Goal: Information Seeking & Learning: Compare options

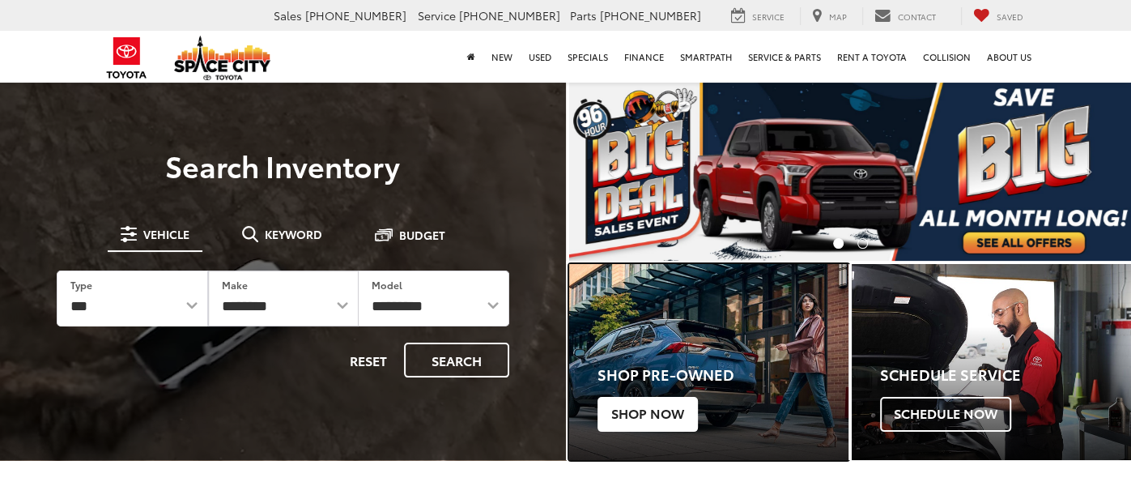
click at [680, 400] on span "Shop Now" at bounding box center [647, 414] width 100 height 34
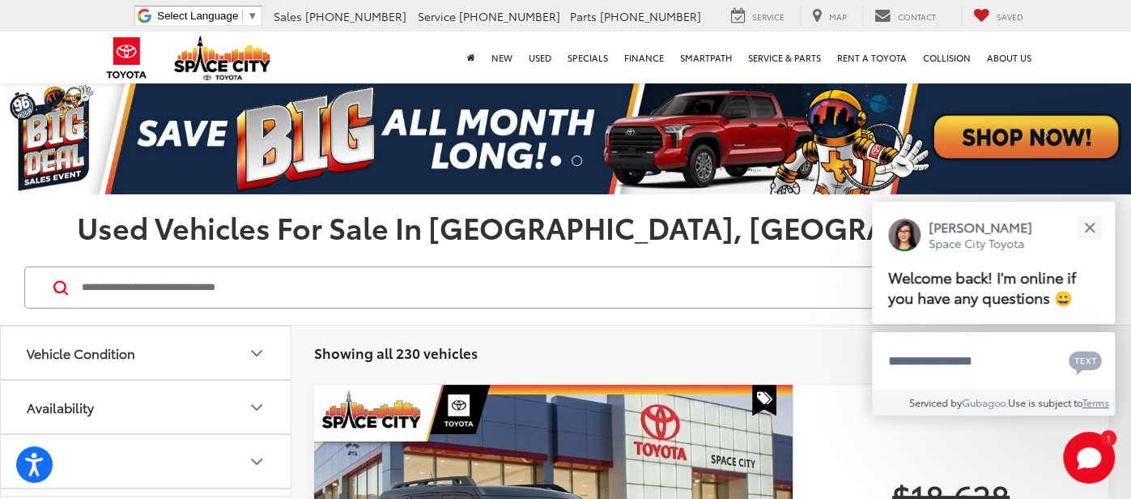
click at [322, 276] on input "Search by Make, Model, or Keyword" at bounding box center [542, 287] width 924 height 39
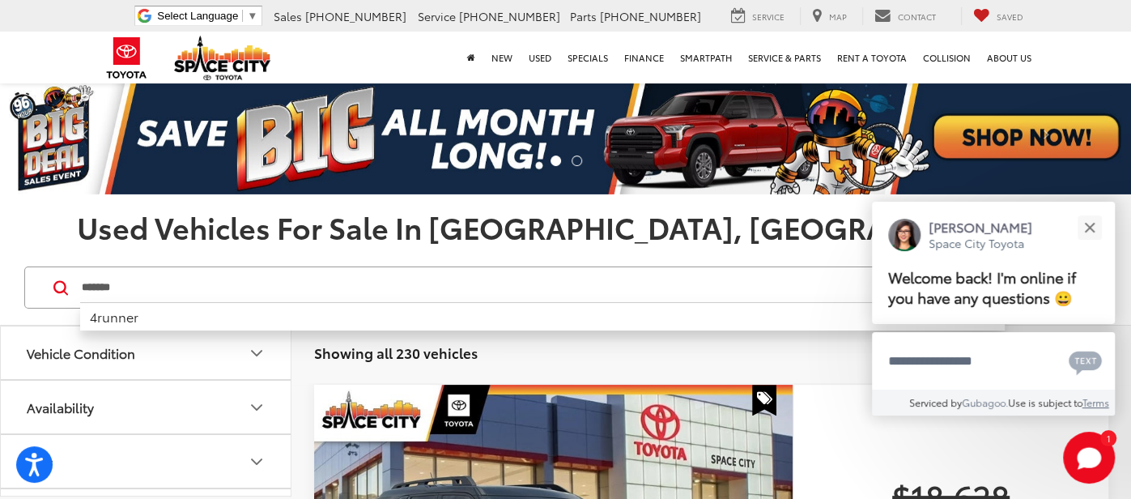
type input "*******"
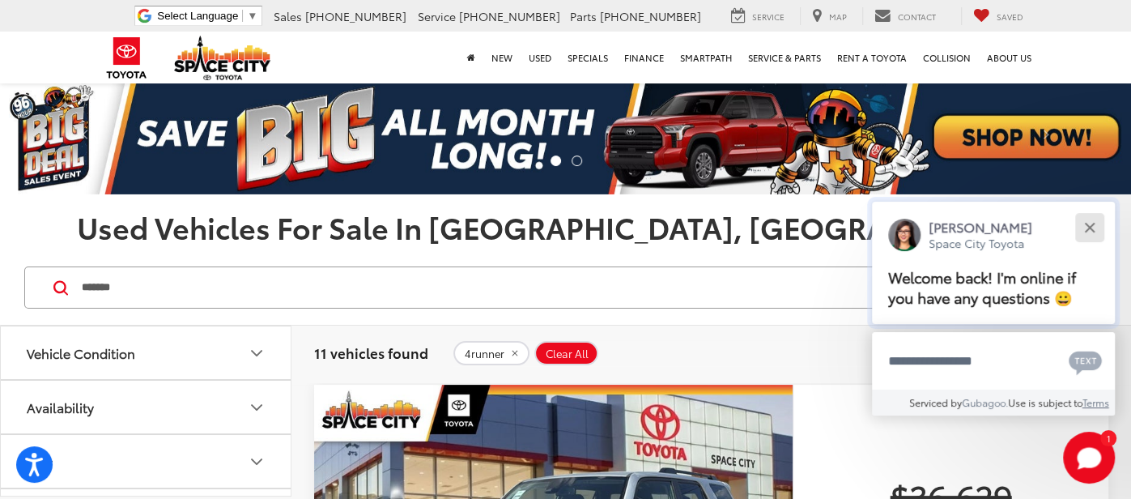
click at [1090, 233] on button "Close" at bounding box center [1089, 227] width 35 height 35
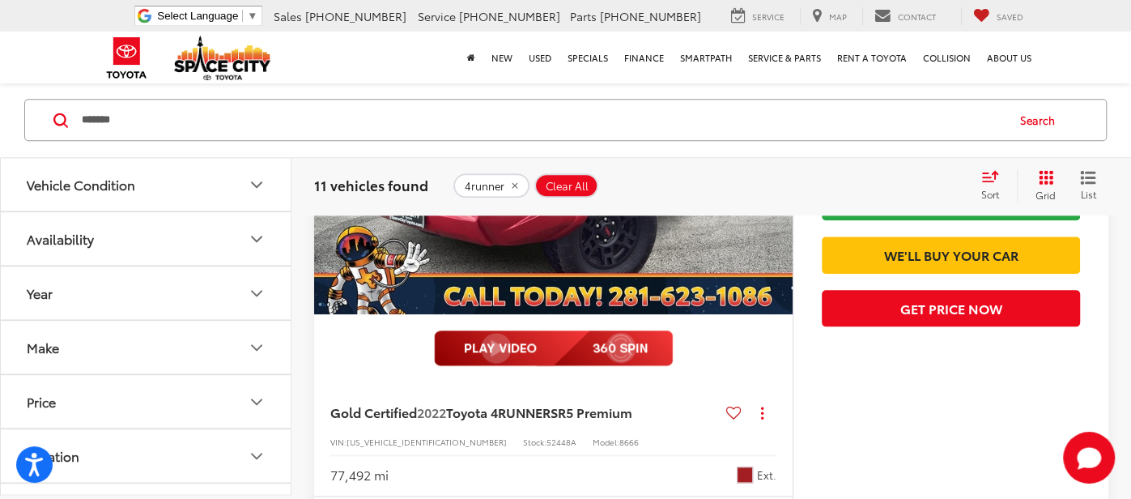
scroll to position [1121, 0]
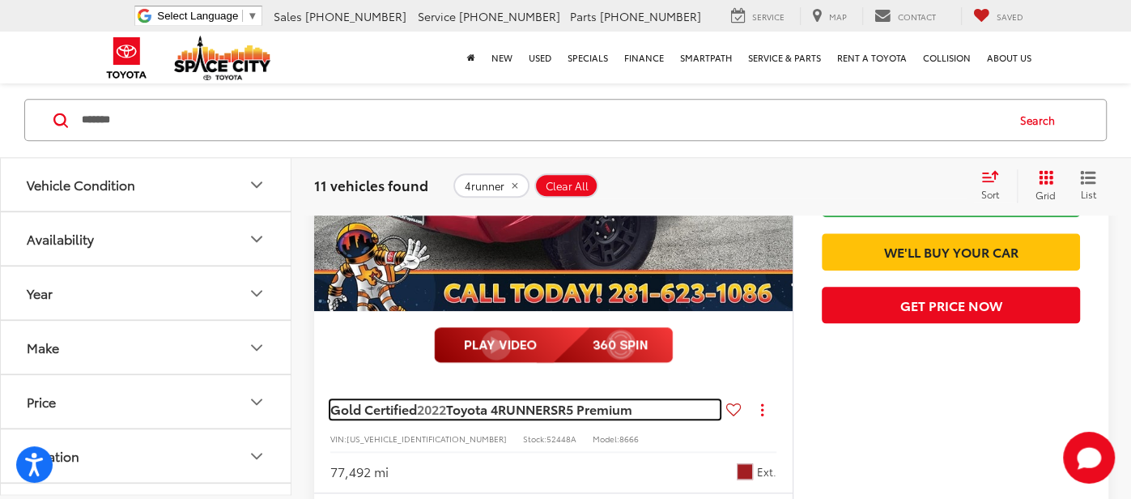
click at [584, 406] on span "SR5 Premium" at bounding box center [591, 408] width 82 height 19
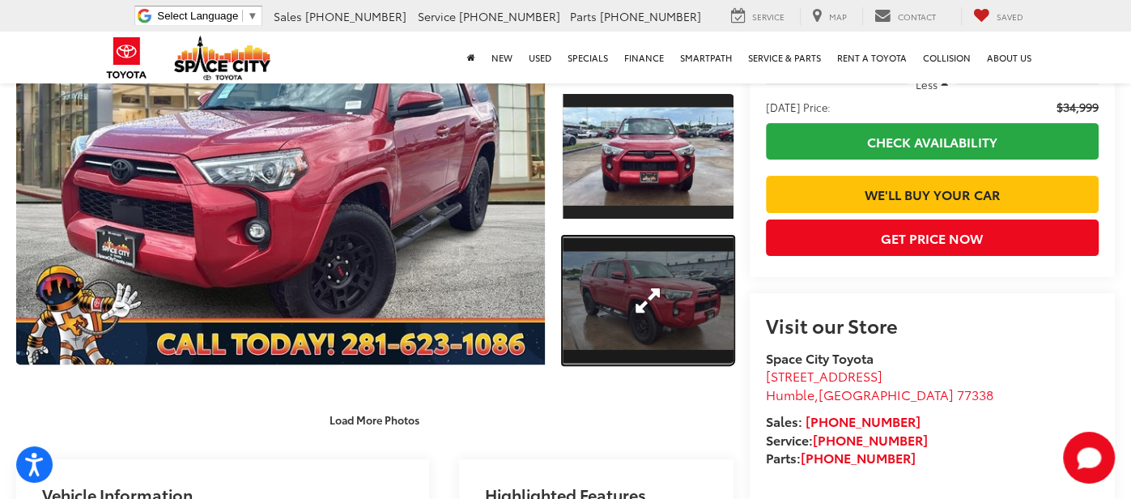
click at [588, 313] on link "Expand Photo 2" at bounding box center [648, 300] width 171 height 128
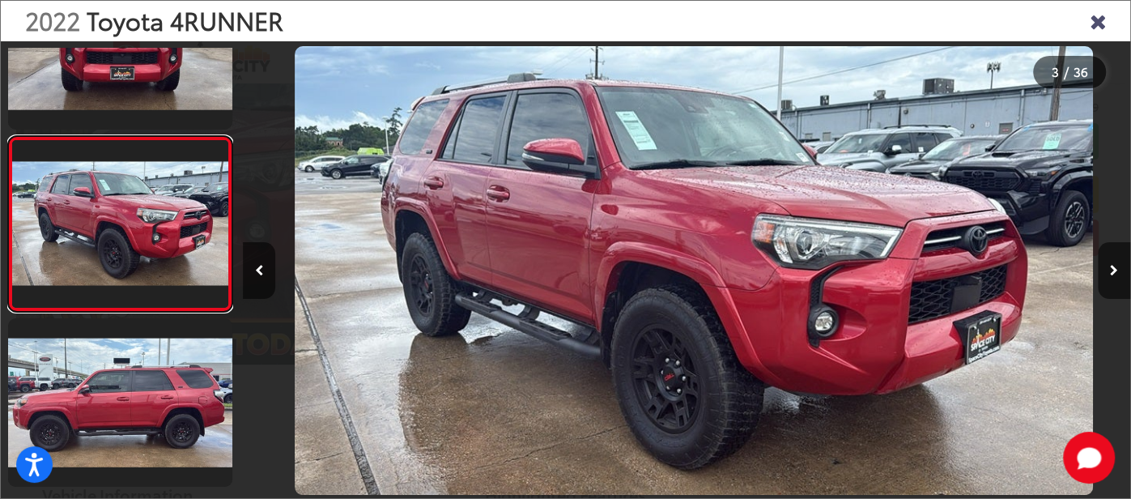
scroll to position [0, 1774]
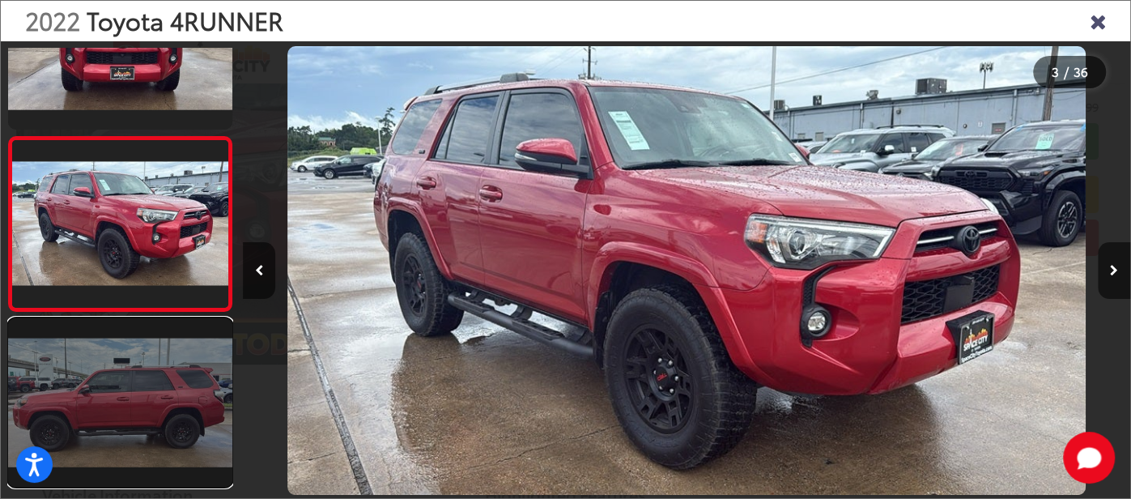
click at [221, 367] on link at bounding box center [120, 402] width 224 height 168
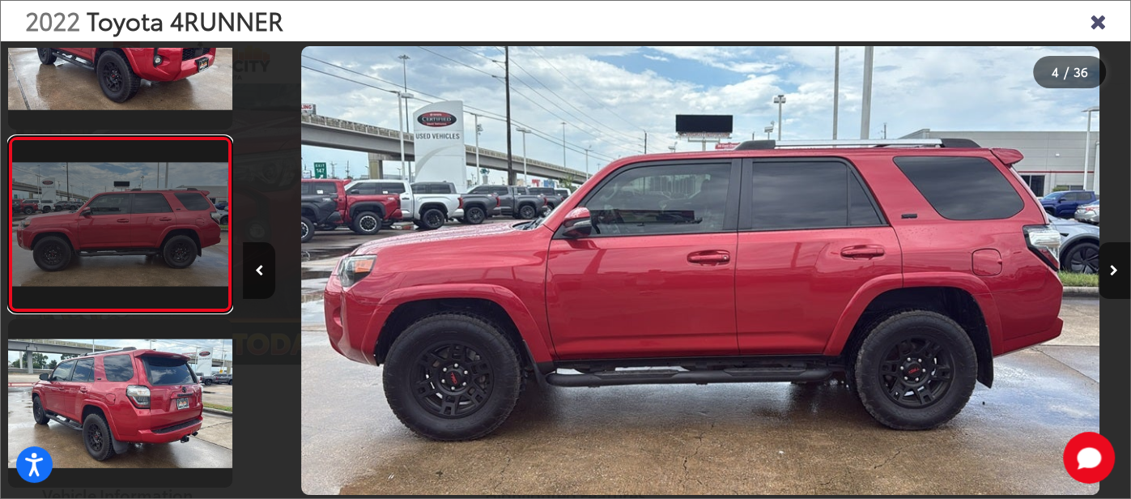
scroll to position [0, 2662]
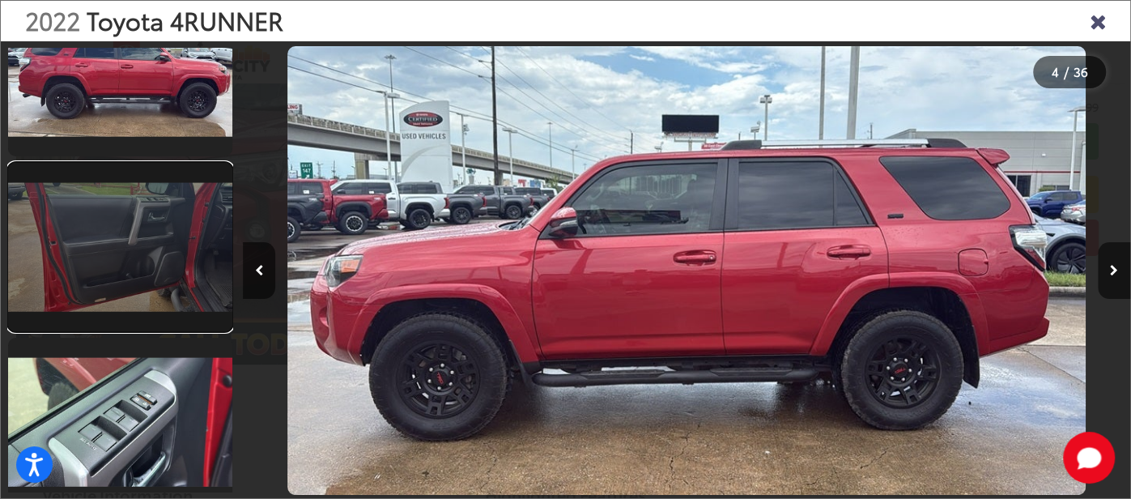
click at [138, 209] on link at bounding box center [120, 247] width 224 height 168
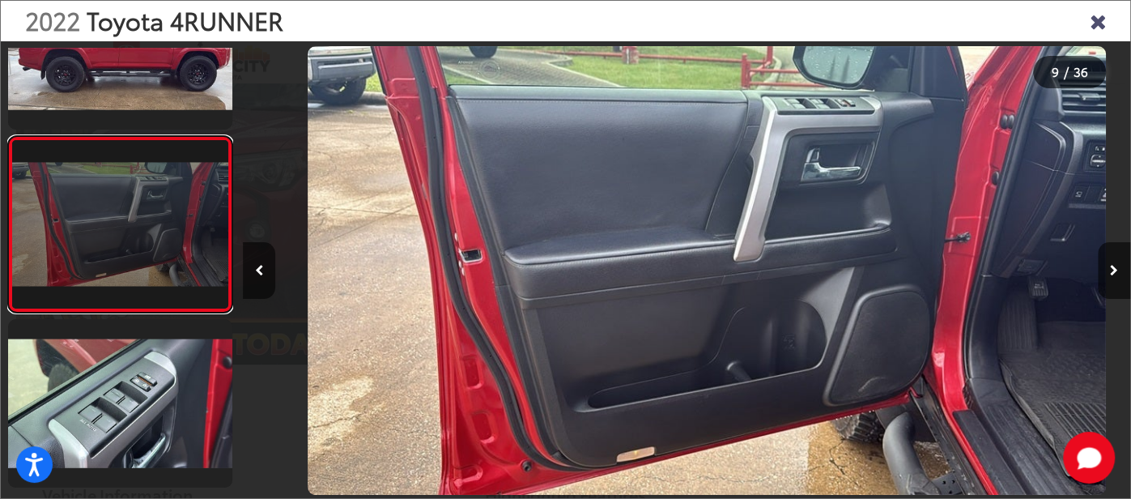
scroll to position [0, 7100]
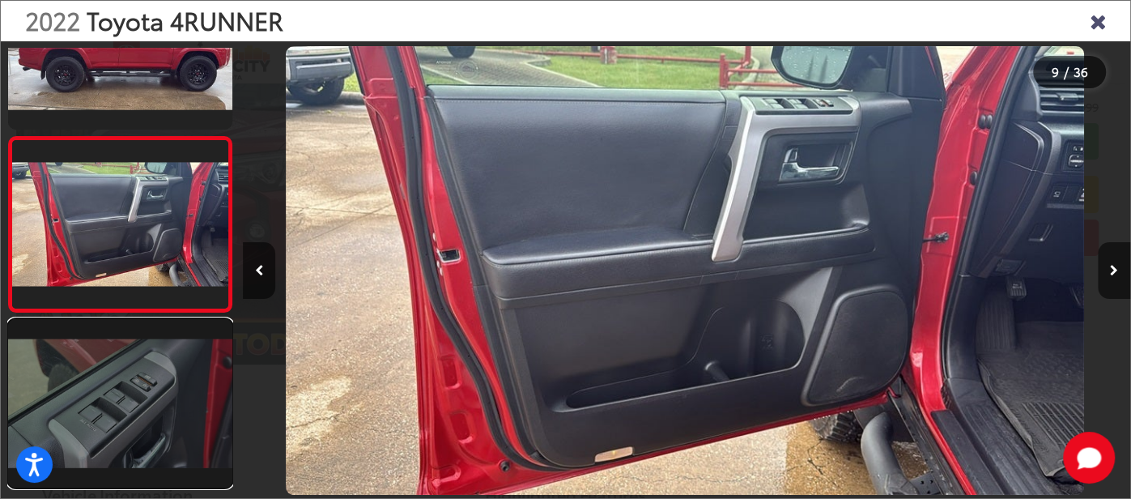
click at [138, 351] on link at bounding box center [120, 403] width 224 height 168
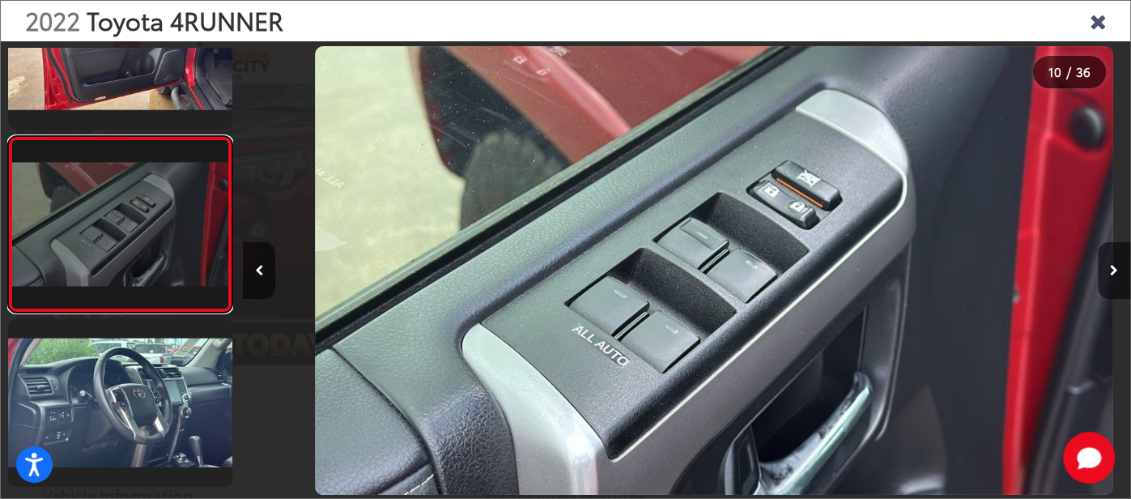
scroll to position [0, 7986]
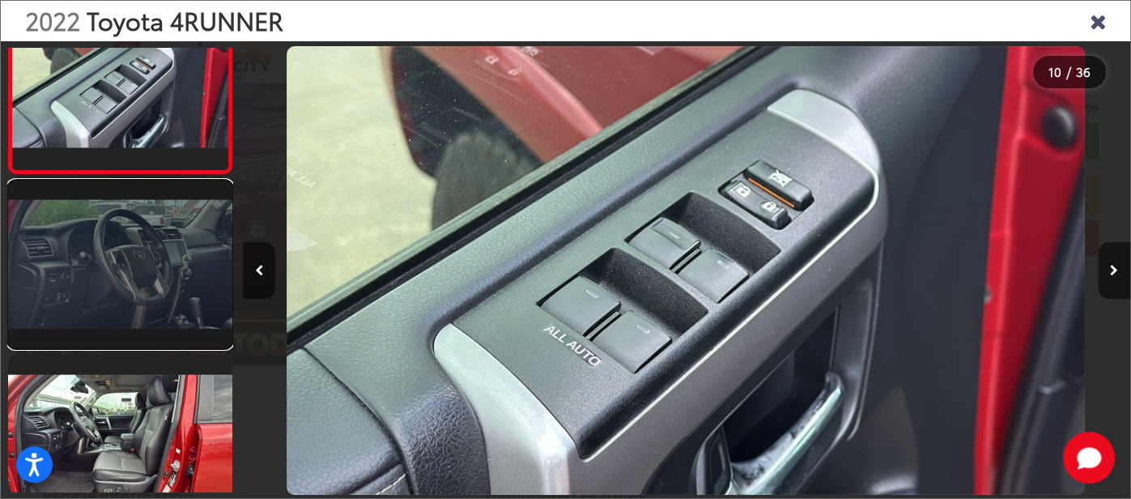
click at [144, 253] on link at bounding box center [120, 265] width 224 height 168
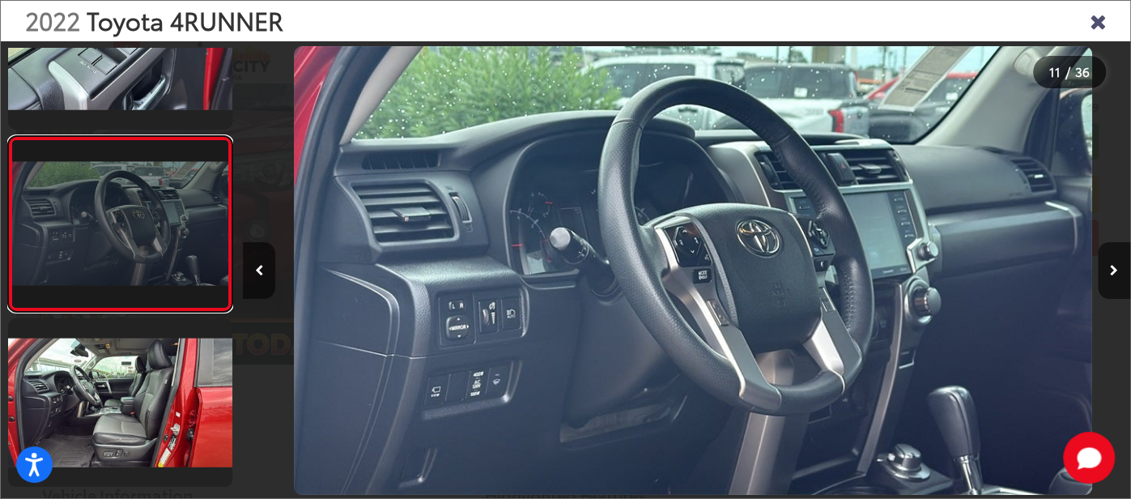
scroll to position [0, 8874]
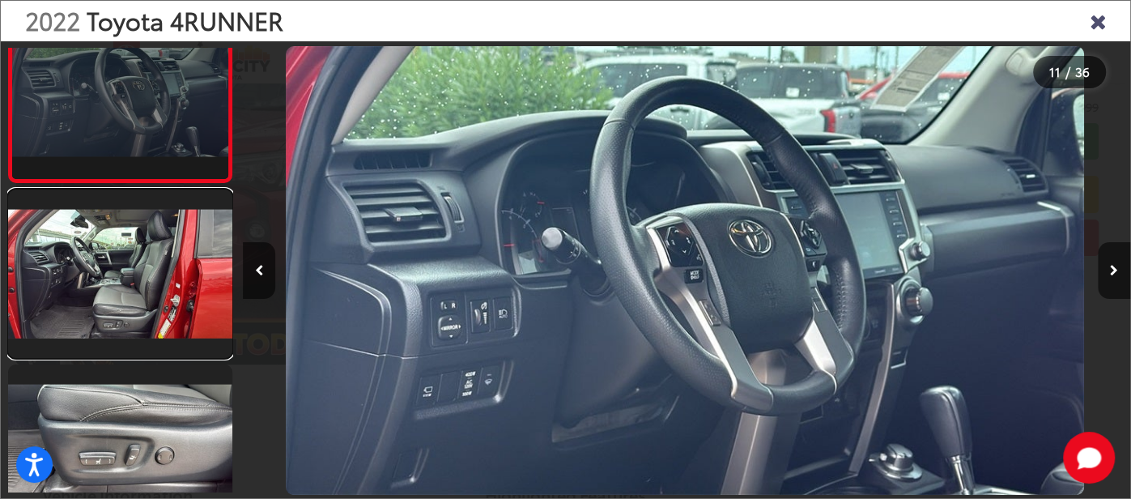
click at [144, 253] on link at bounding box center [120, 273] width 224 height 168
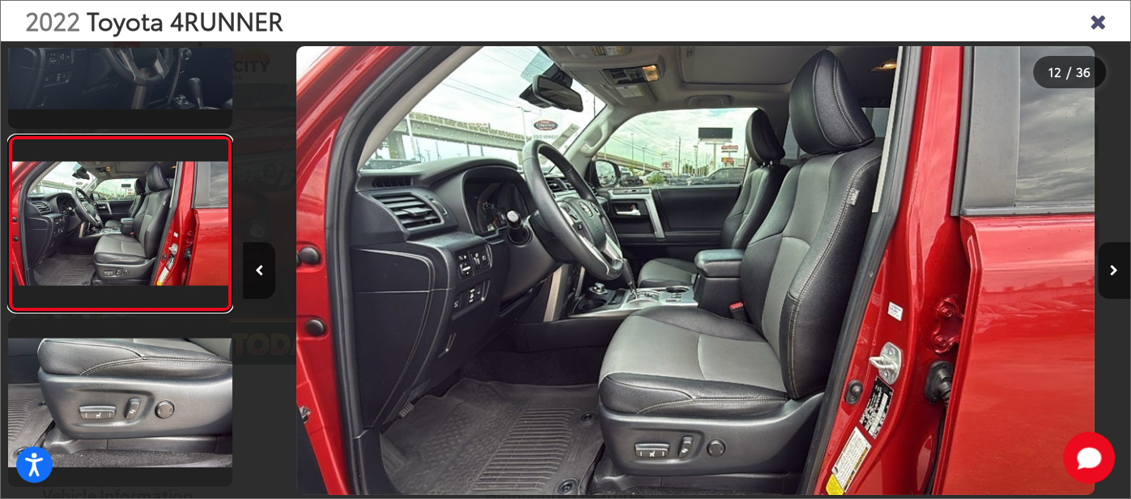
scroll to position [0, 9761]
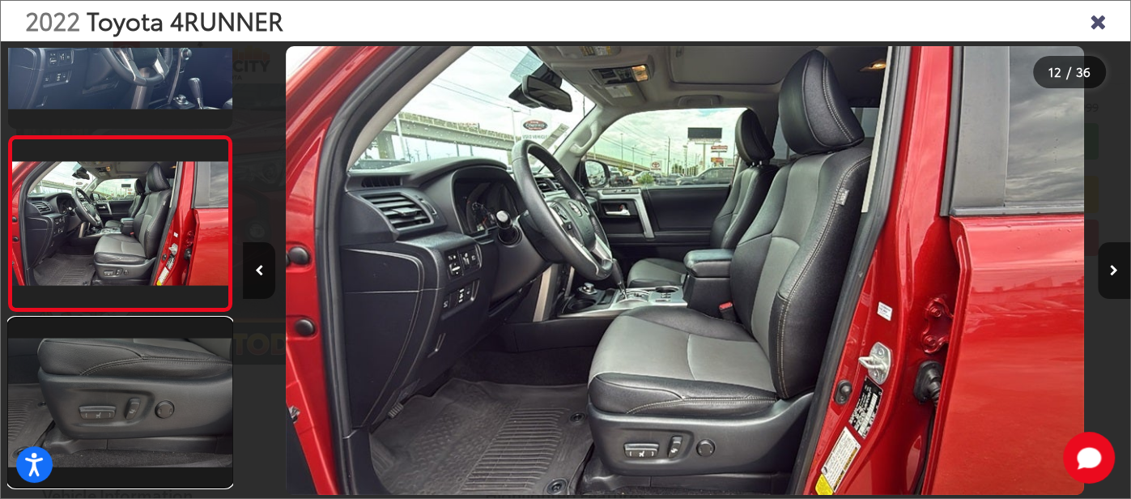
click at [133, 372] on link at bounding box center [120, 402] width 224 height 168
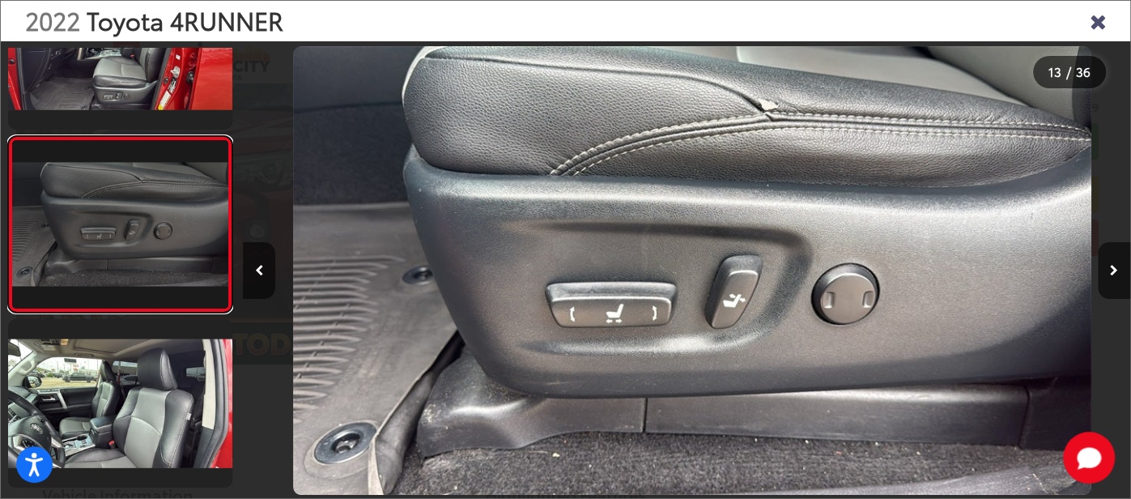
scroll to position [0, 10649]
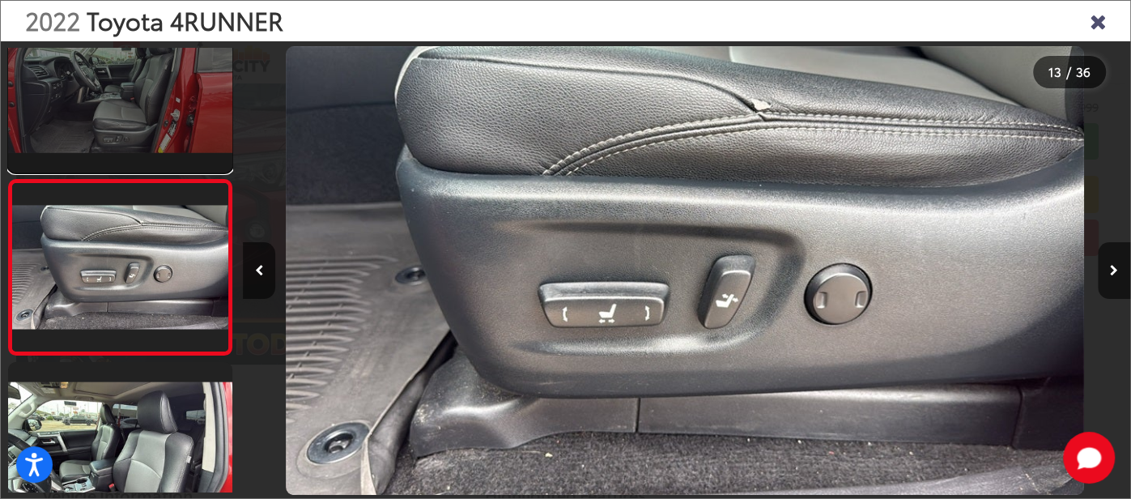
click at [147, 127] on link at bounding box center [120, 88] width 224 height 168
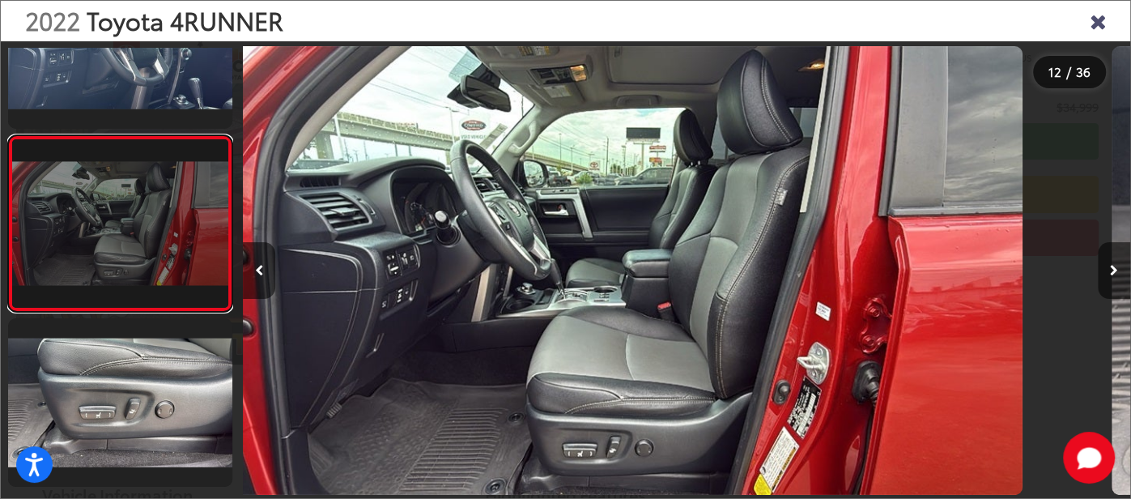
scroll to position [0, 9761]
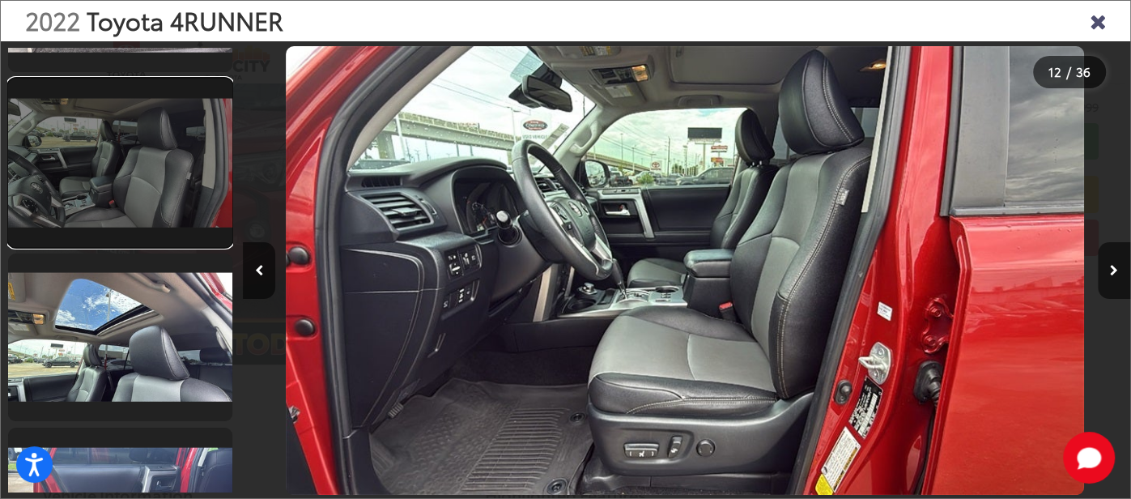
click at [147, 147] on link at bounding box center [120, 163] width 224 height 168
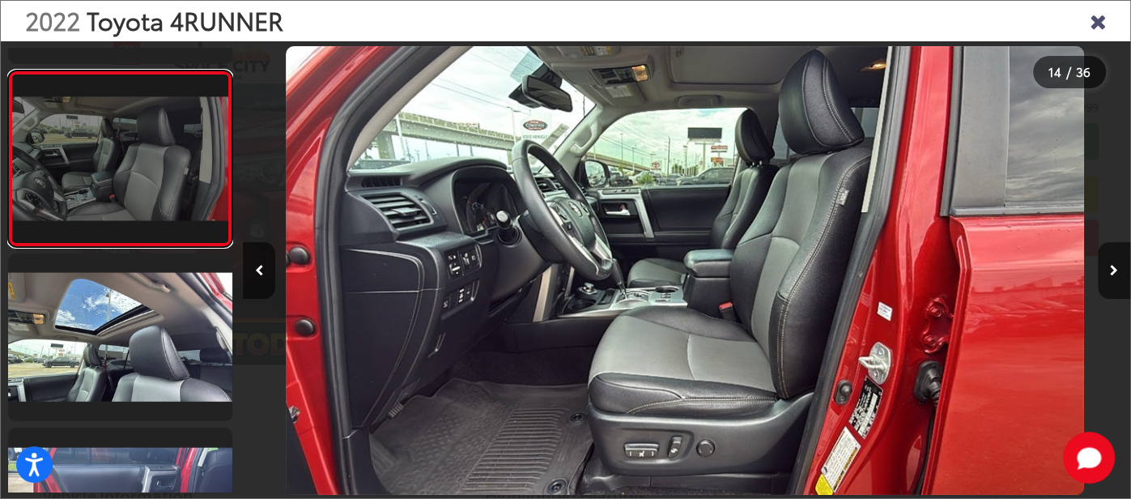
scroll to position [0, 0]
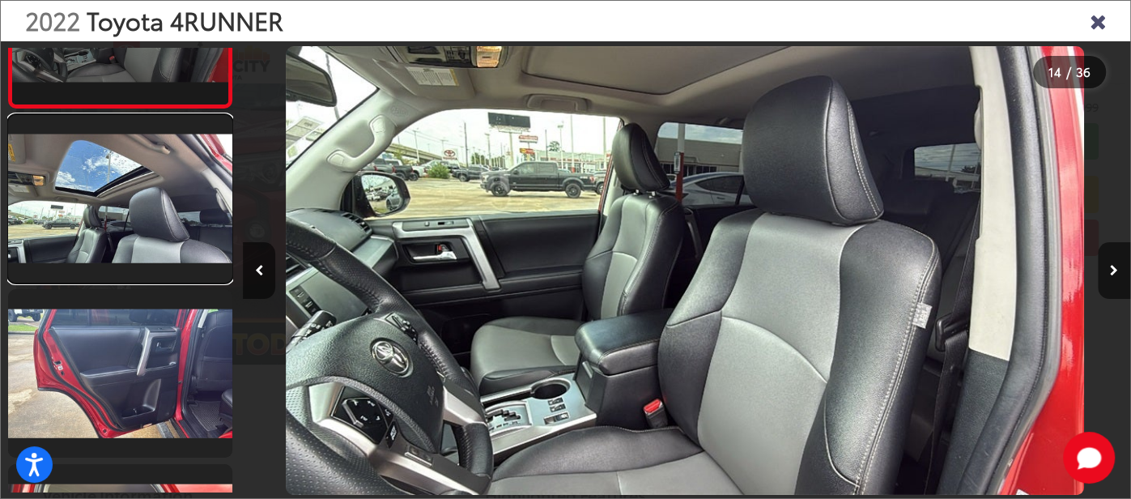
click at [147, 147] on link at bounding box center [120, 199] width 224 height 168
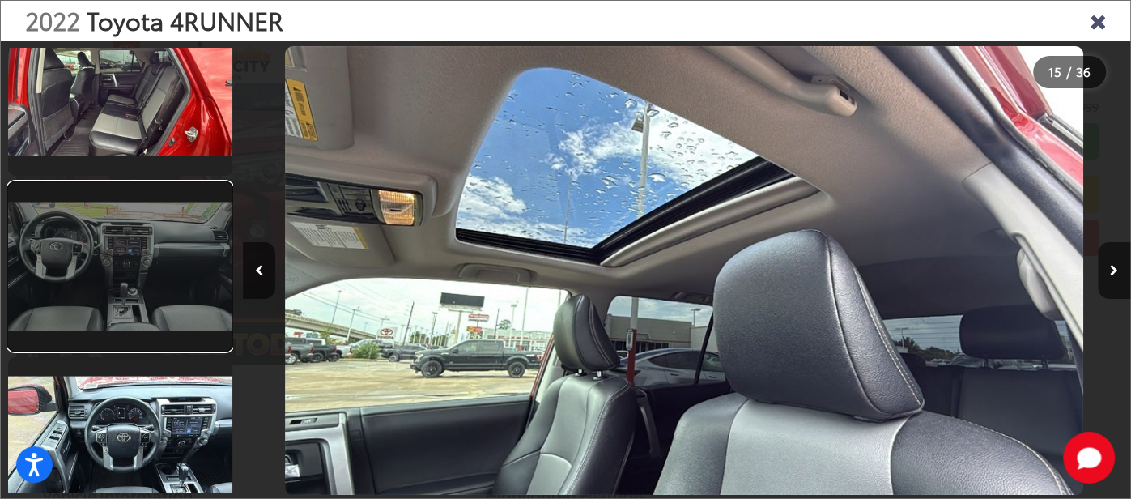
click at [170, 348] on link at bounding box center [120, 266] width 224 height 168
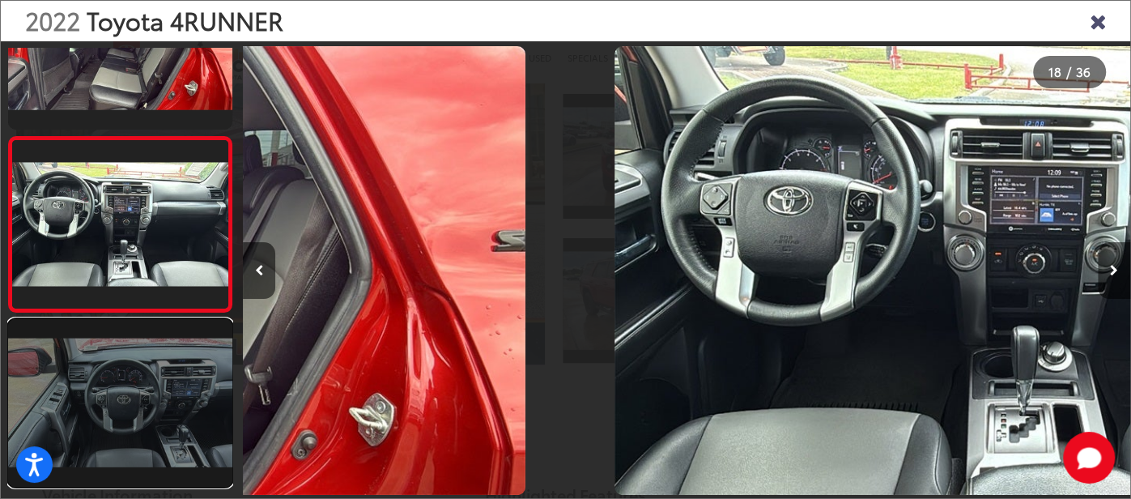
click at [172, 364] on link at bounding box center [120, 403] width 224 height 168
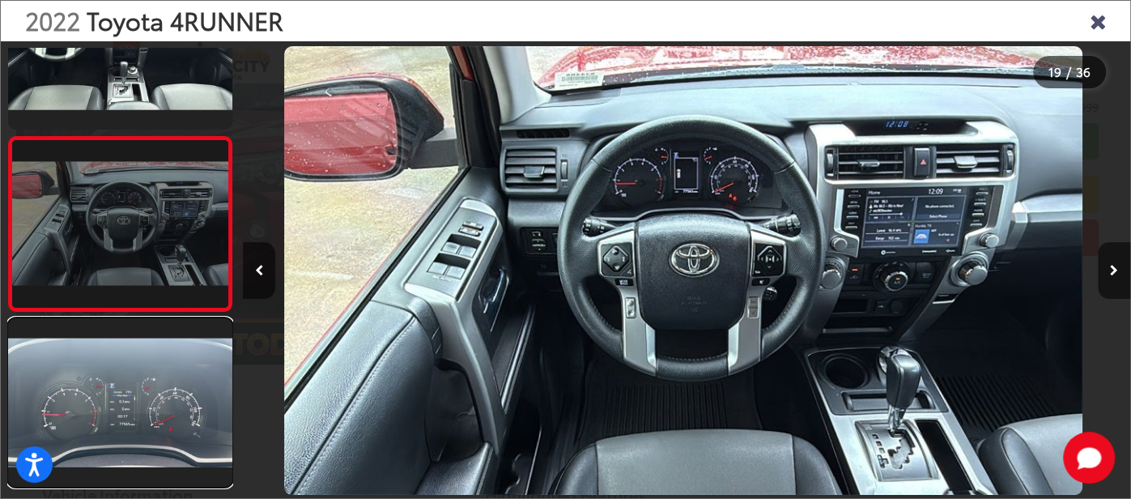
click at [172, 364] on link at bounding box center [120, 402] width 224 height 168
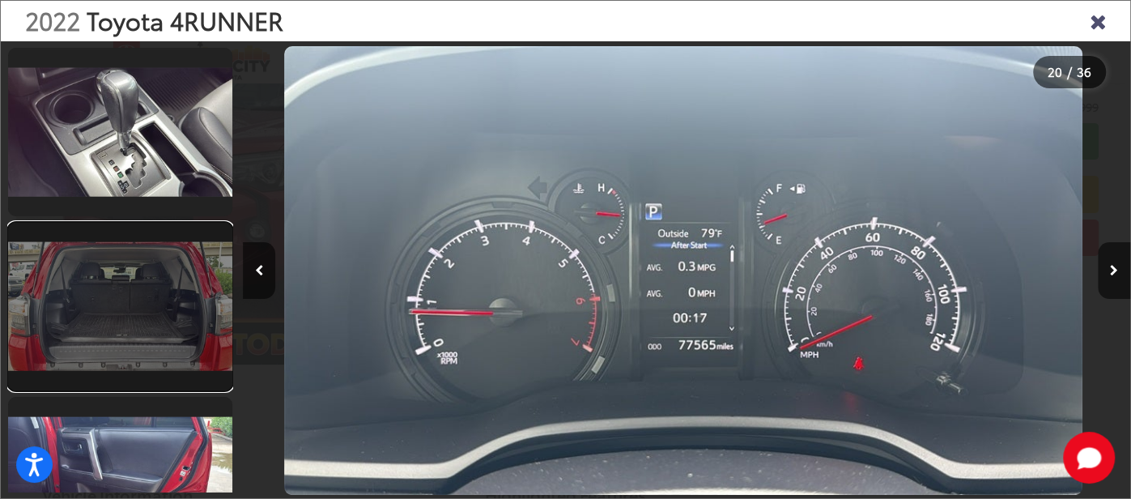
click at [171, 348] on link at bounding box center [120, 307] width 224 height 168
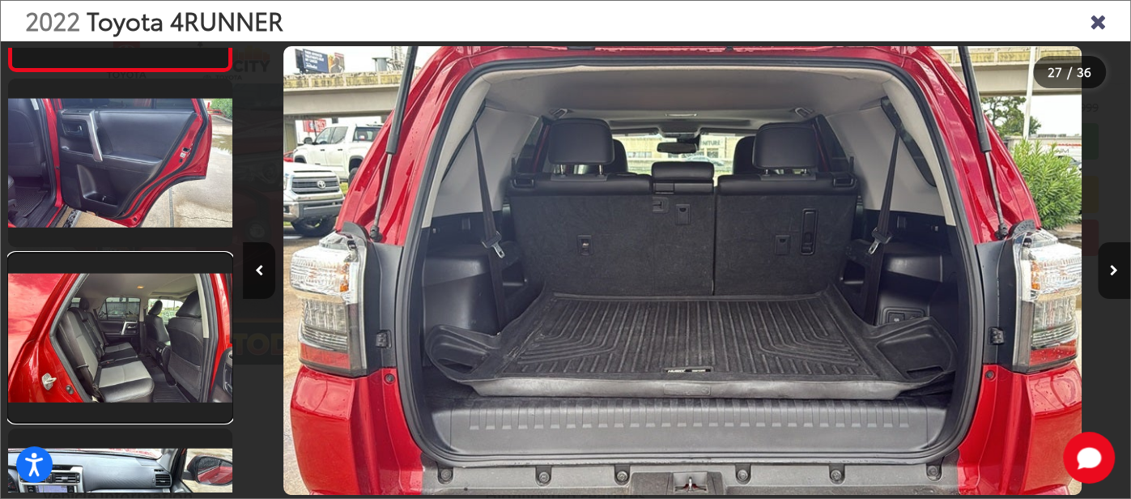
click at [171, 348] on link at bounding box center [120, 337] width 224 height 168
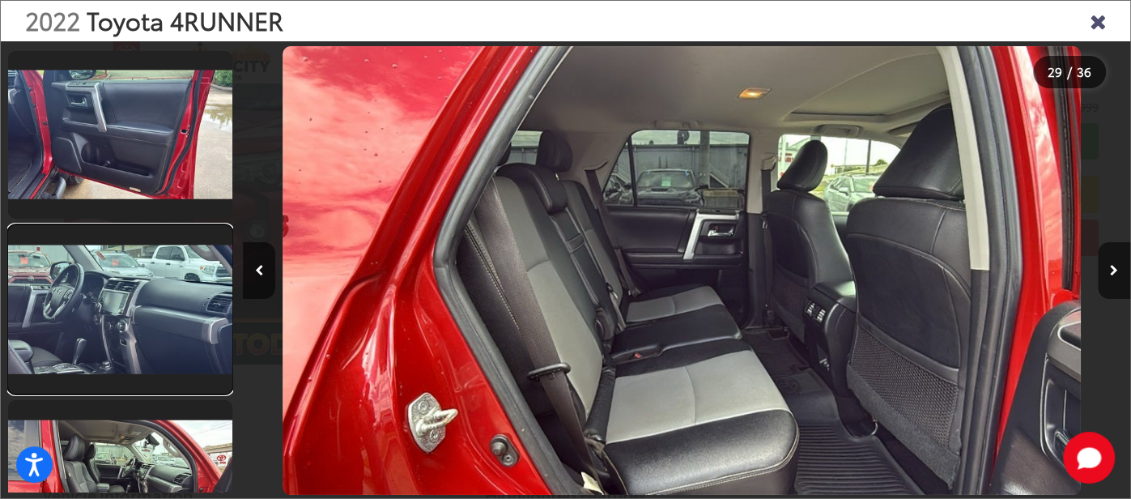
click at [171, 348] on link at bounding box center [120, 309] width 224 height 168
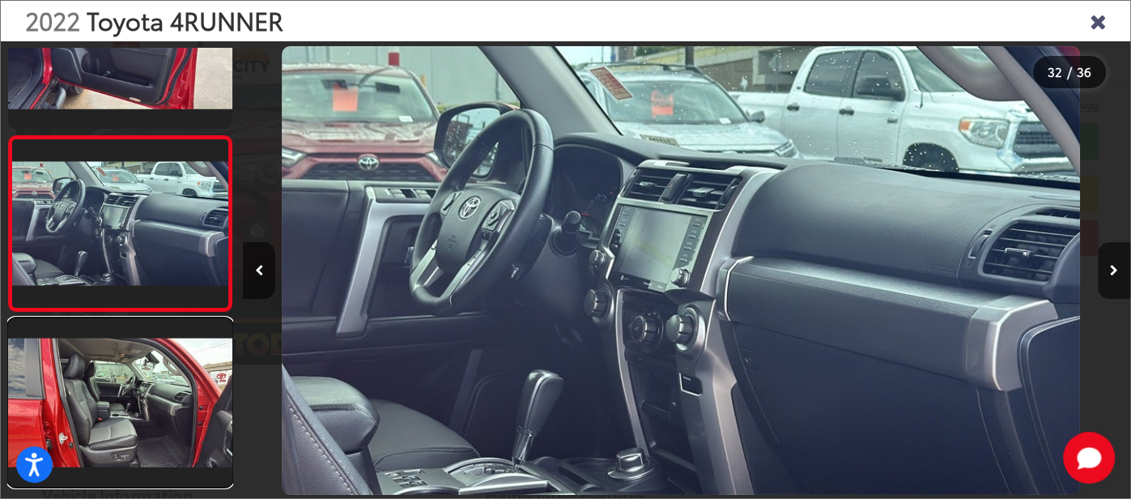
click at [171, 348] on link at bounding box center [120, 402] width 224 height 168
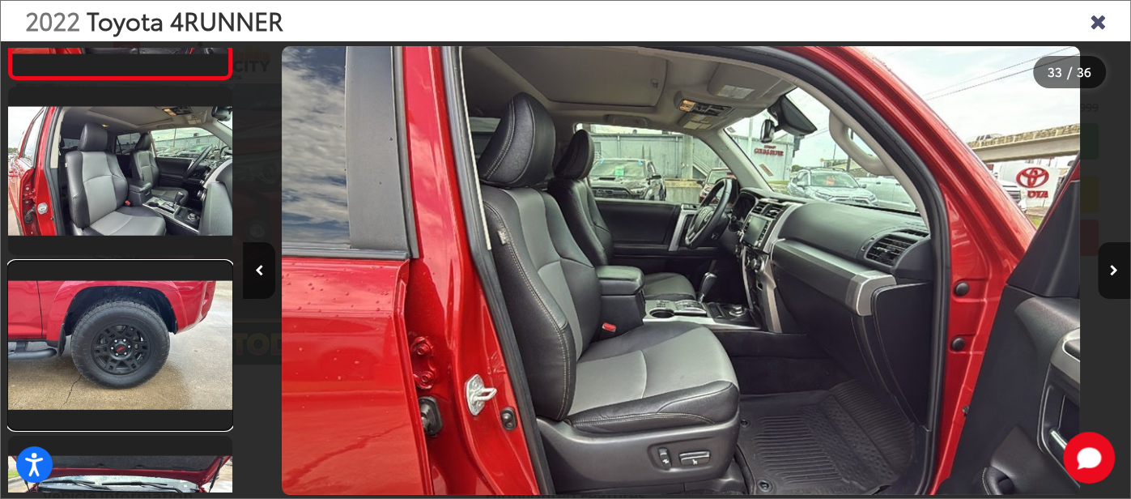
click at [171, 348] on link at bounding box center [120, 345] width 224 height 168
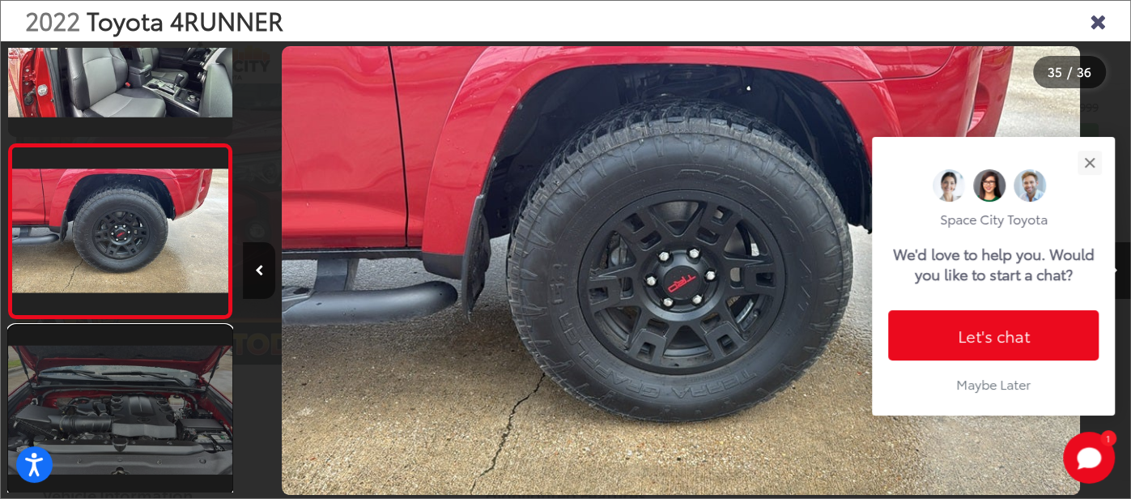
click at [169, 392] on link at bounding box center [120, 409] width 224 height 168
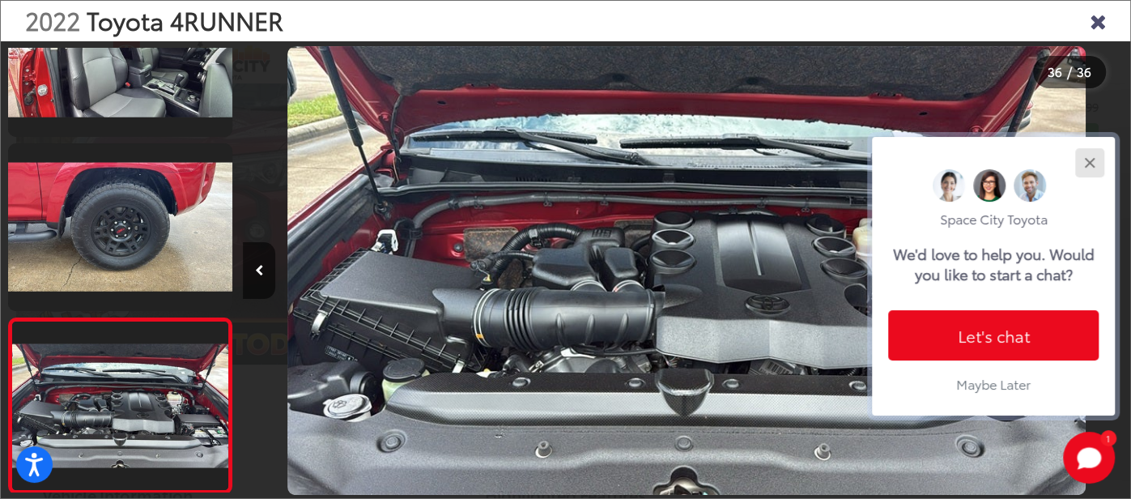
click at [1091, 161] on div "Close" at bounding box center [1089, 162] width 11 height 11
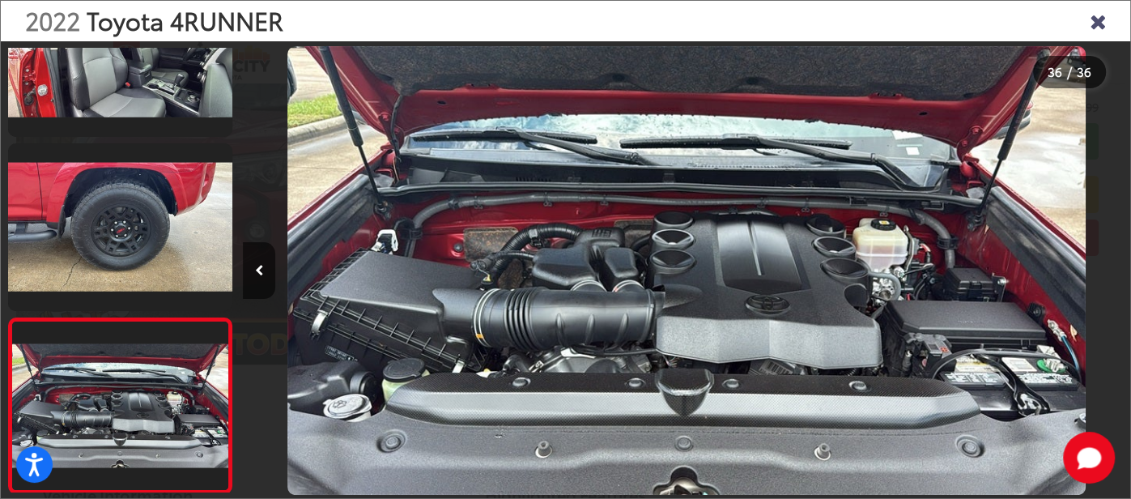
click at [1103, 23] on icon "Close gallery" at bounding box center [1098, 20] width 16 height 21
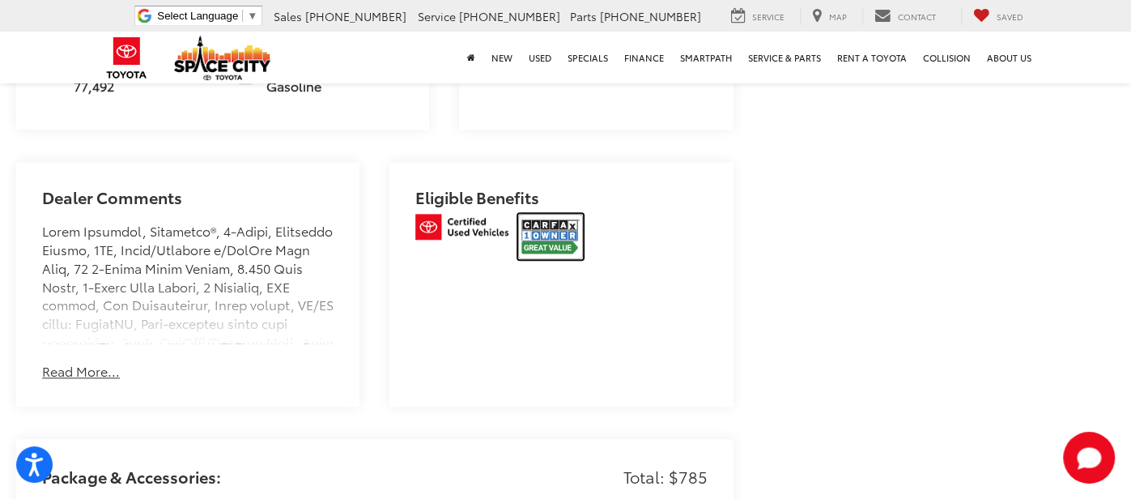
click at [566, 259] on img at bounding box center [550, 236] width 65 height 45
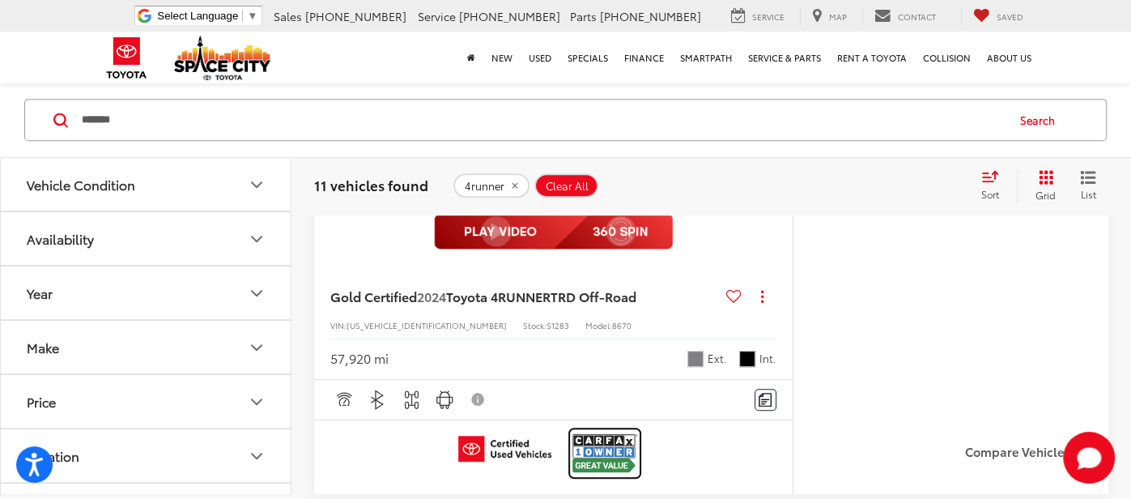
click at [598, 464] on img at bounding box center [604, 452] width 65 height 43
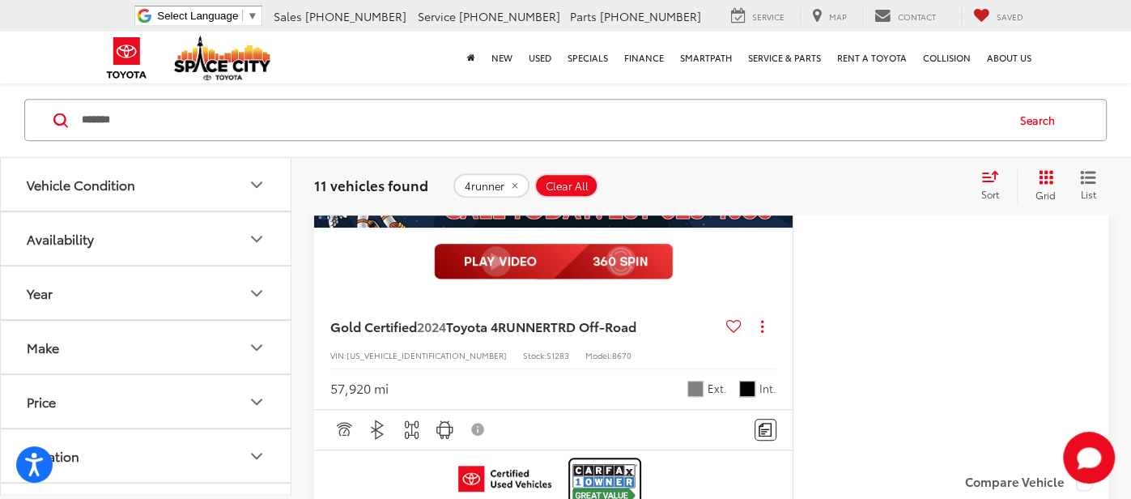
scroll to position [515, 0]
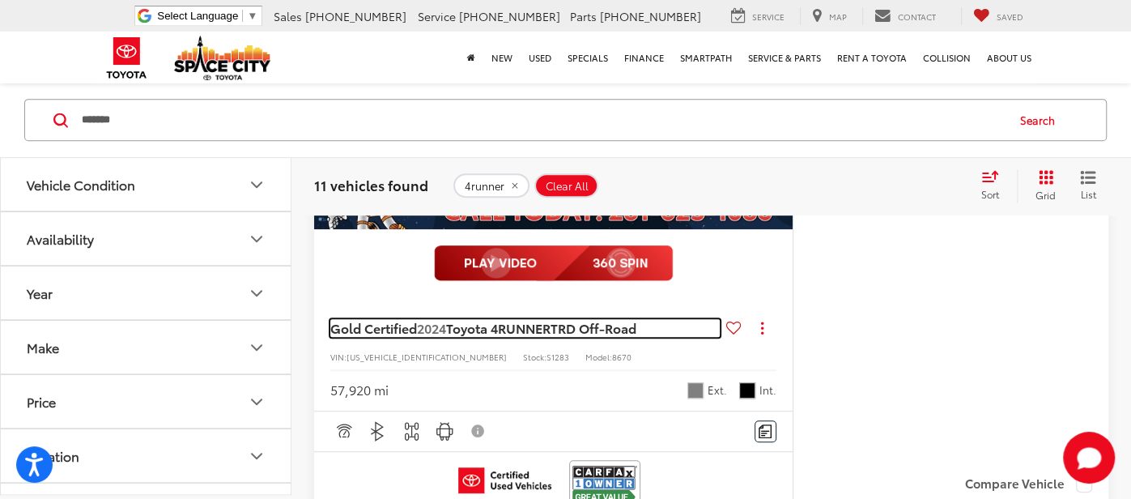
click at [573, 329] on span "TRD Off-Road" at bounding box center [593, 327] width 86 height 19
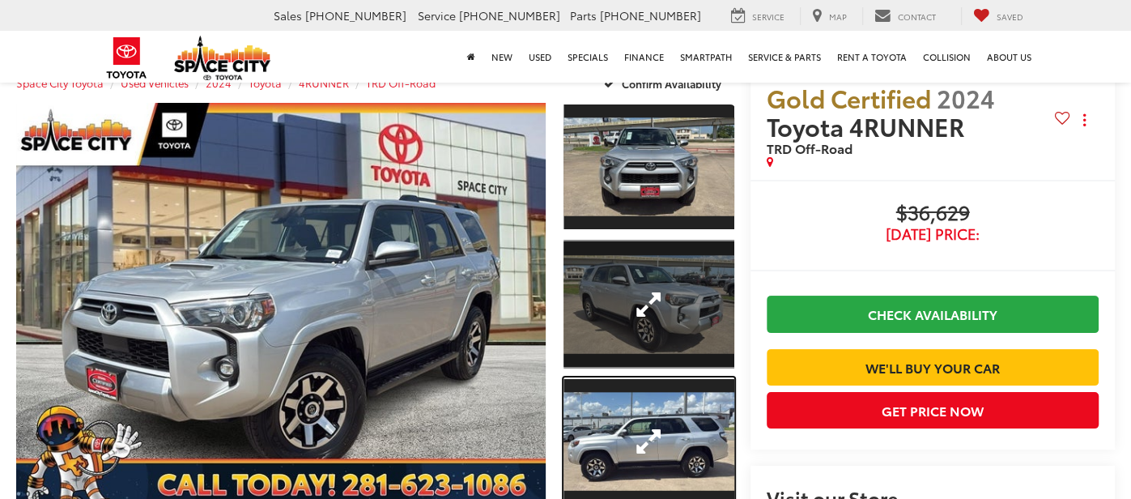
click at [596, 377] on link "Expand Photo 3" at bounding box center [648, 441] width 171 height 128
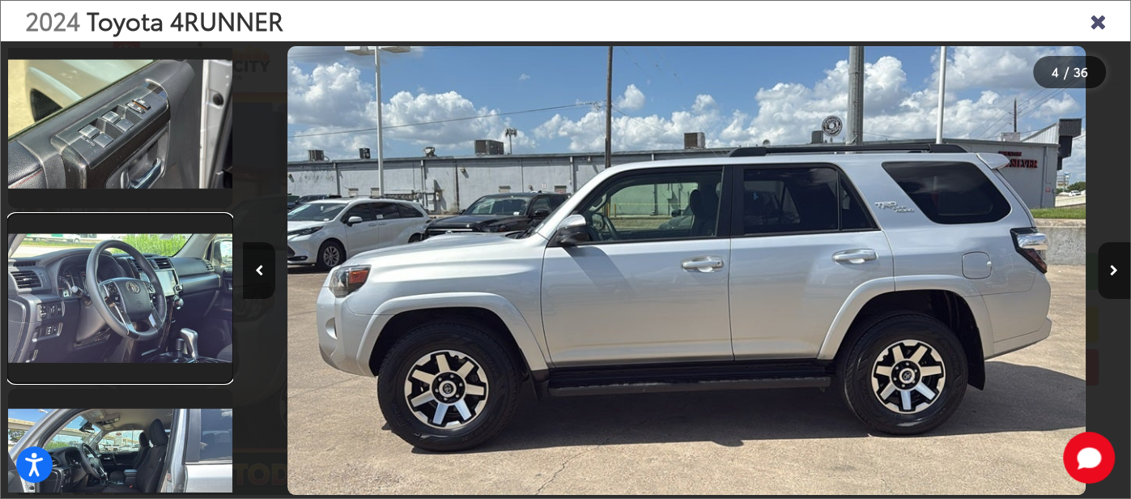
click at [198, 352] on link at bounding box center [120, 299] width 224 height 168
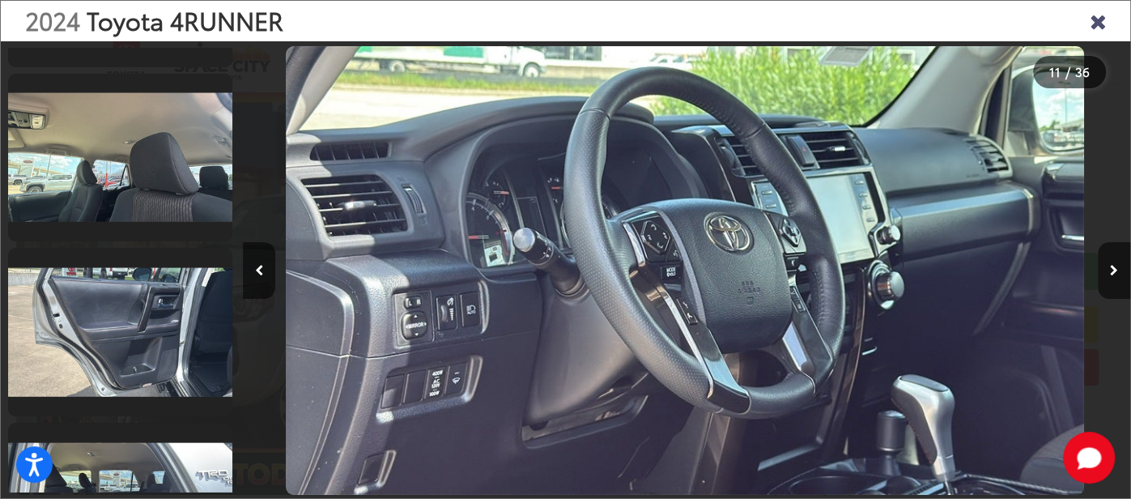
scroll to position [2986, 0]
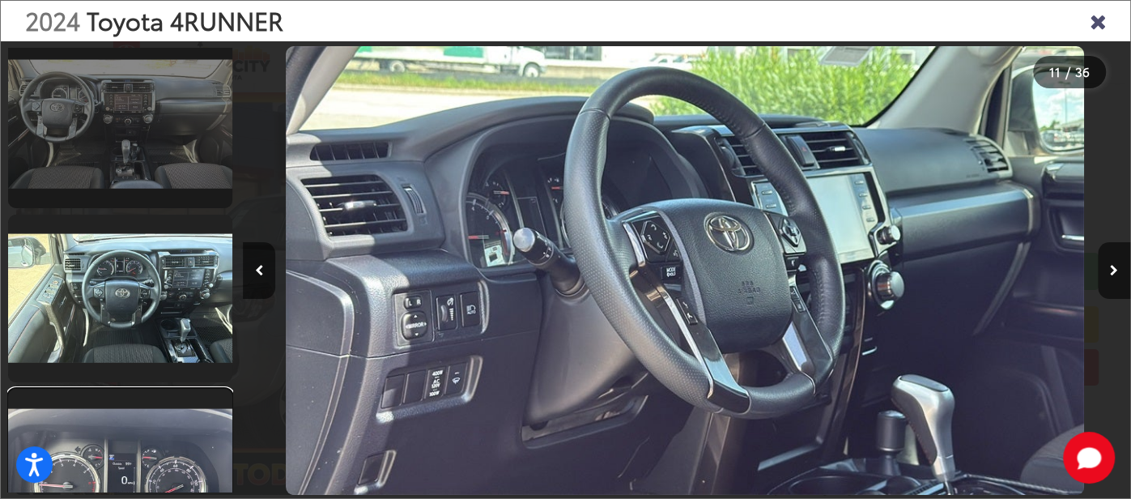
click at [185, 453] on link at bounding box center [120, 473] width 224 height 168
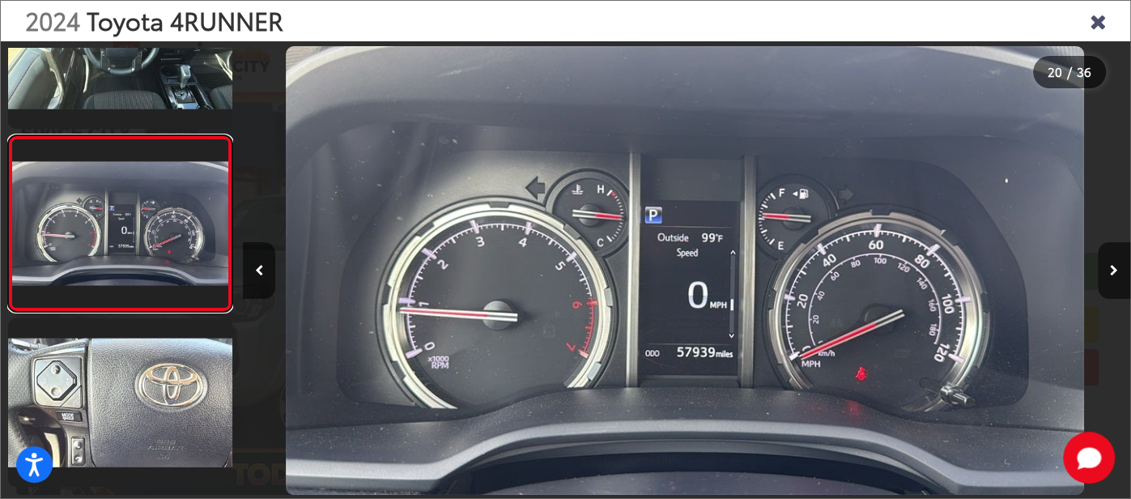
scroll to position [0, 16861]
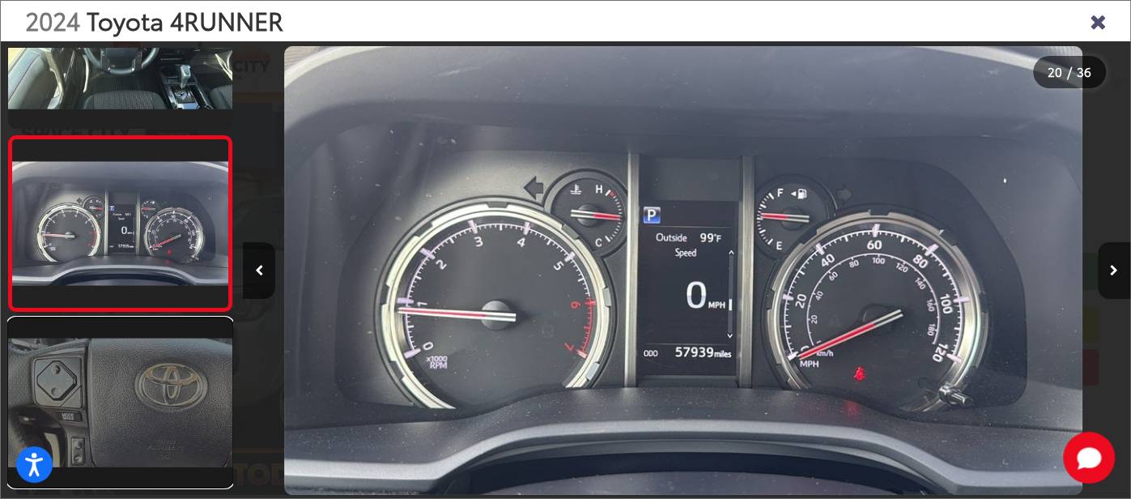
click at [175, 385] on link at bounding box center [120, 402] width 224 height 168
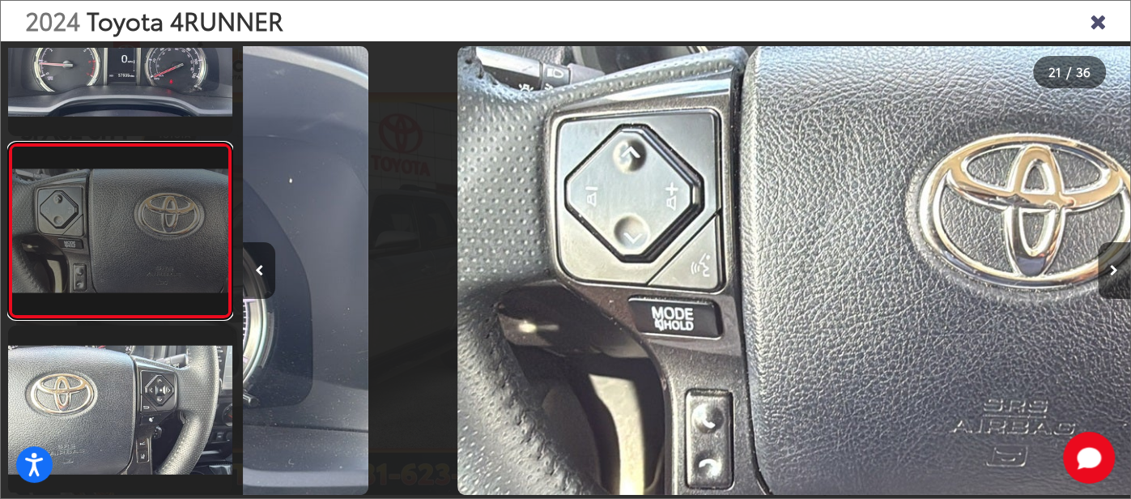
scroll to position [3406, 0]
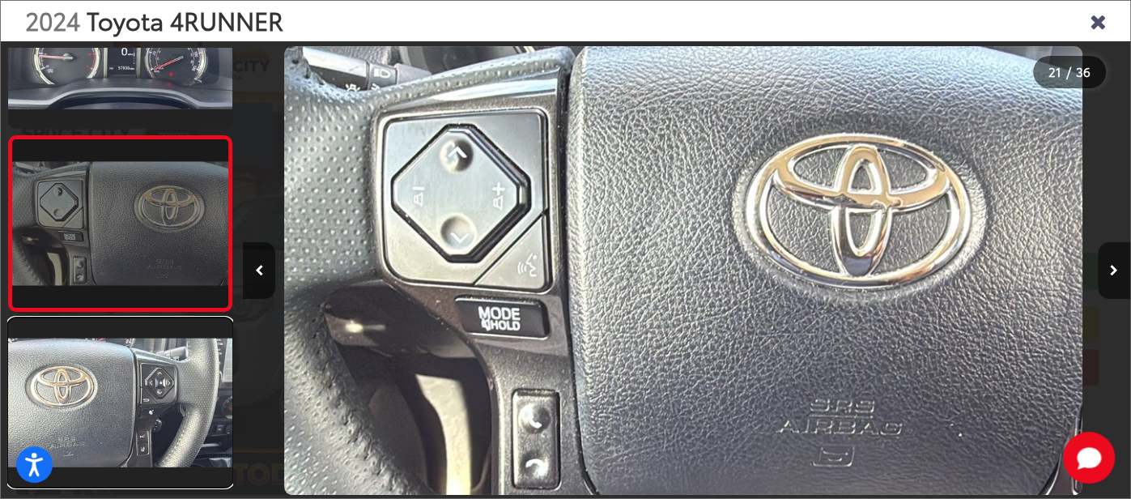
click at [175, 385] on link at bounding box center [120, 402] width 224 height 168
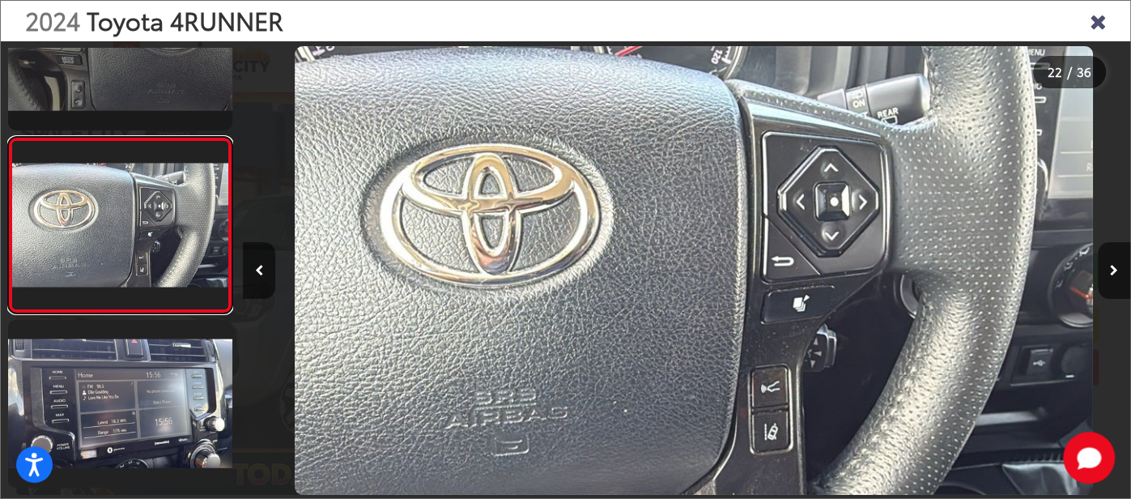
scroll to position [0, 18635]
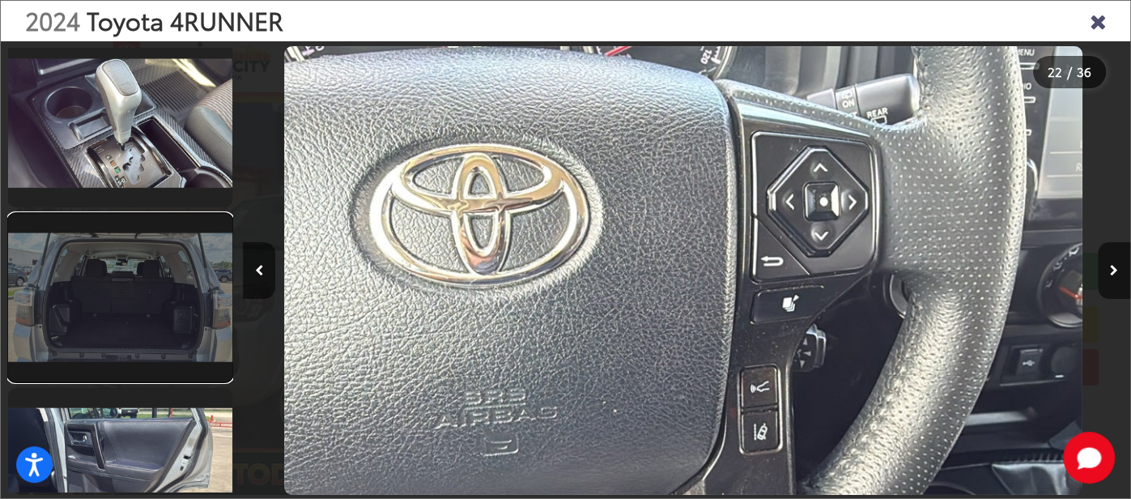
click at [160, 342] on link at bounding box center [120, 298] width 224 height 168
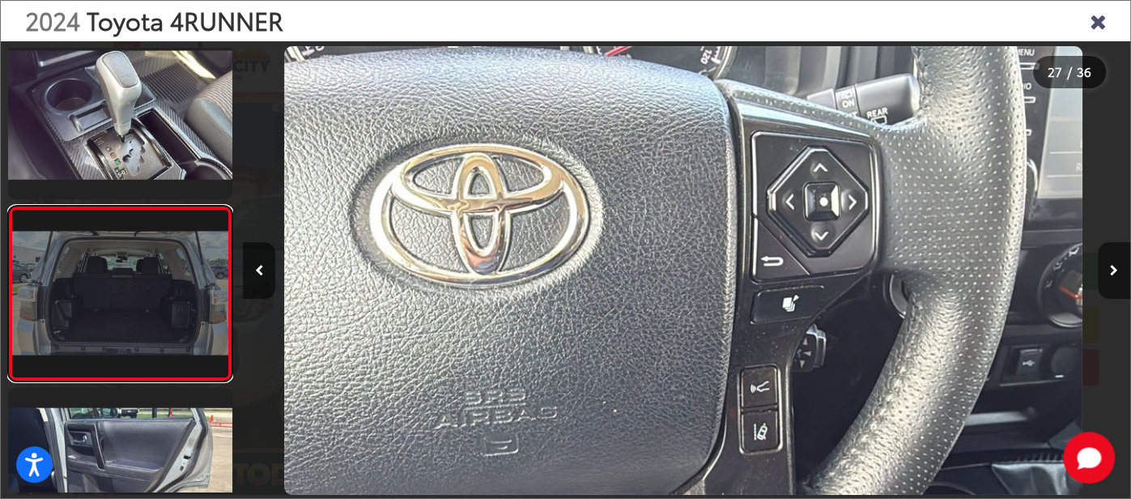
scroll to position [4453, 0]
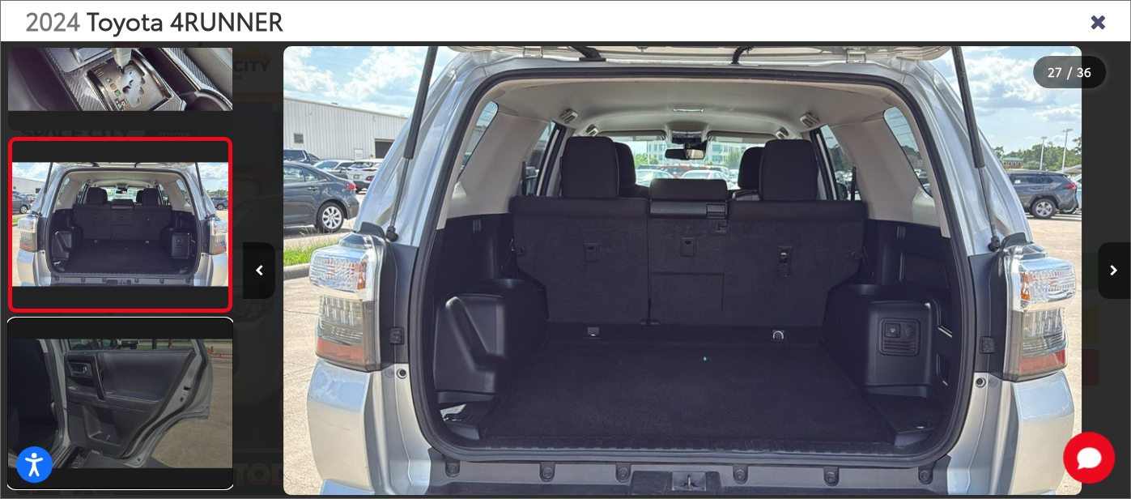
click at [159, 368] on link at bounding box center [120, 403] width 224 height 168
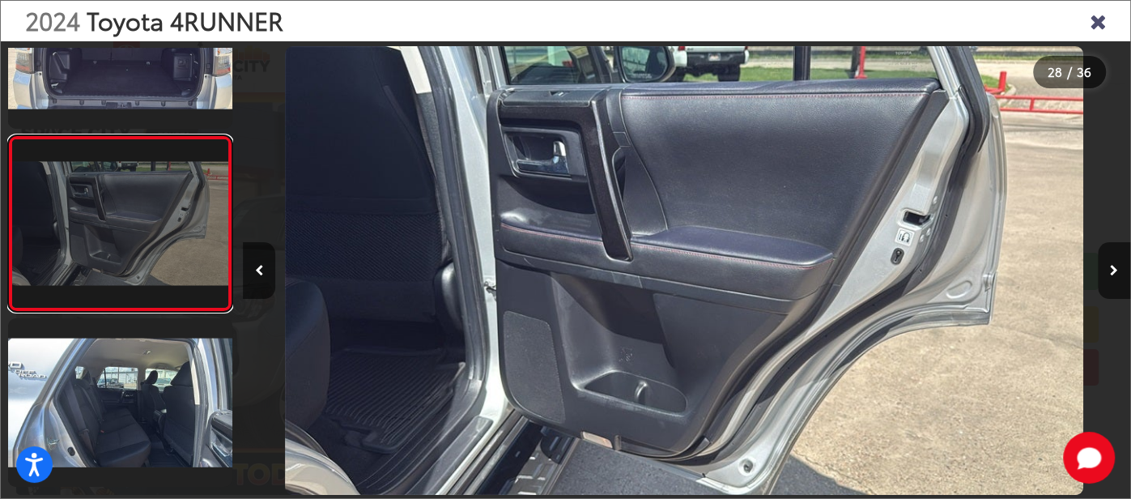
scroll to position [0, 23960]
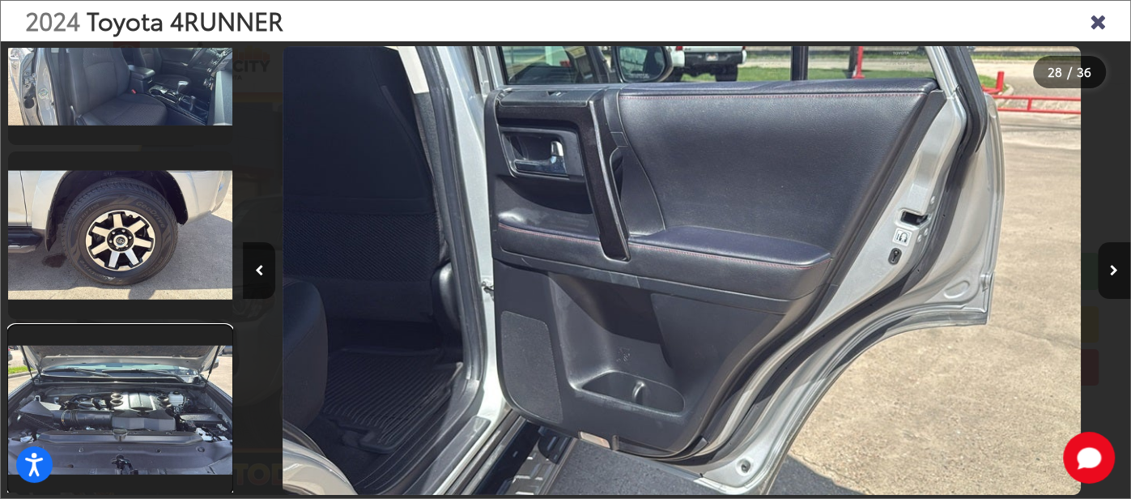
click at [159, 368] on link at bounding box center [120, 409] width 224 height 168
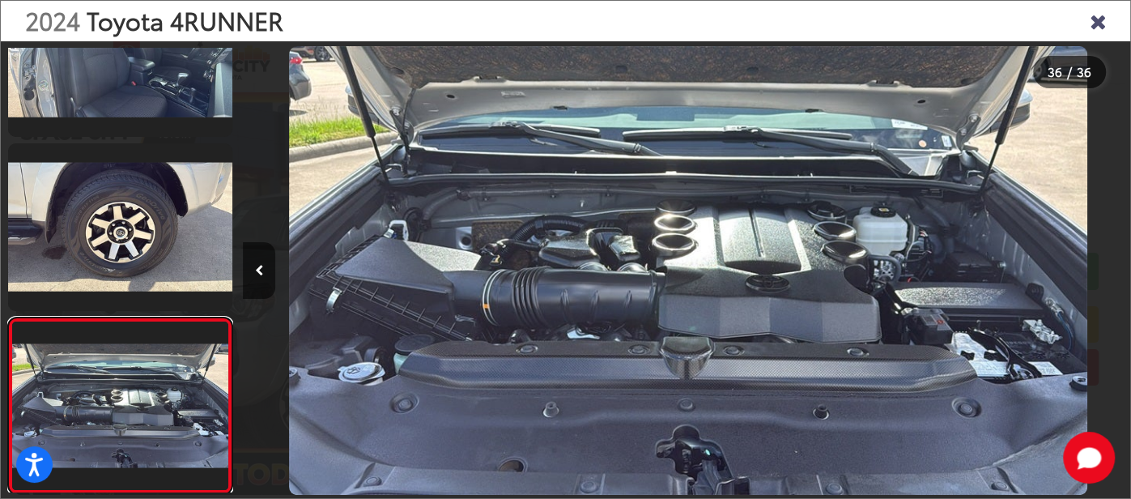
scroll to position [0, 31059]
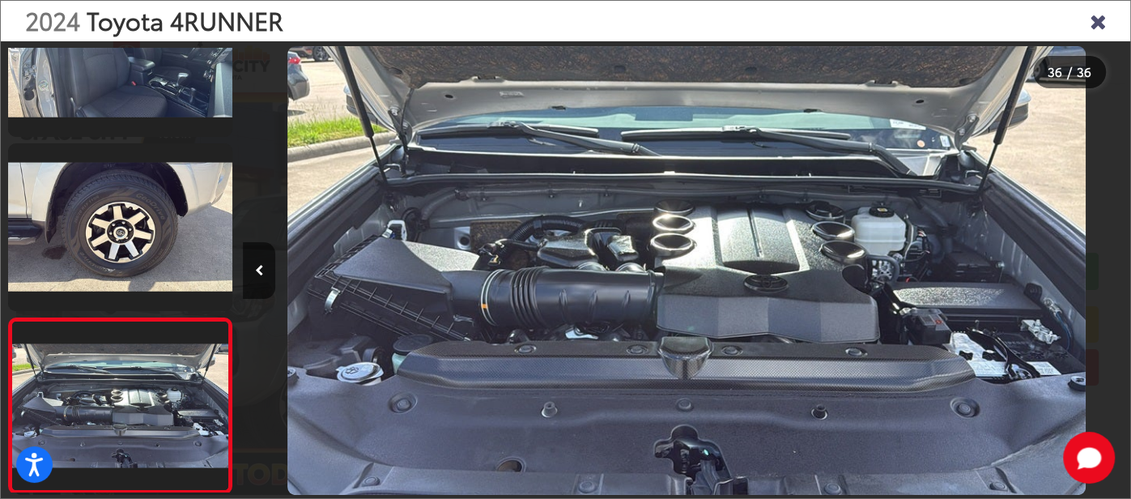
click at [1107, 28] on div "2024 Toyota 4RUNNER" at bounding box center [565, 21] width 1129 height 40
click at [1094, 23] on icon "Close gallery" at bounding box center [1098, 20] width 16 height 21
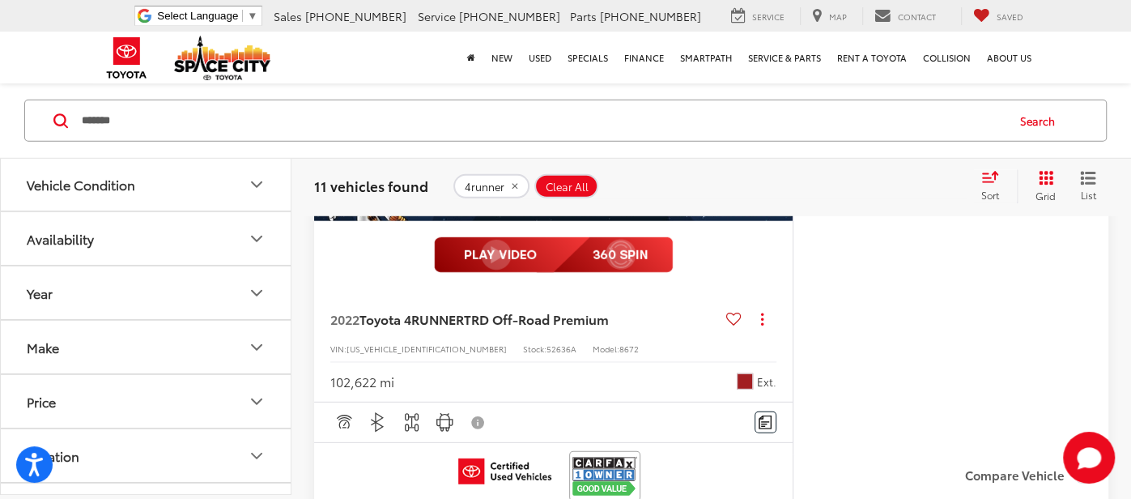
scroll to position [7185, 0]
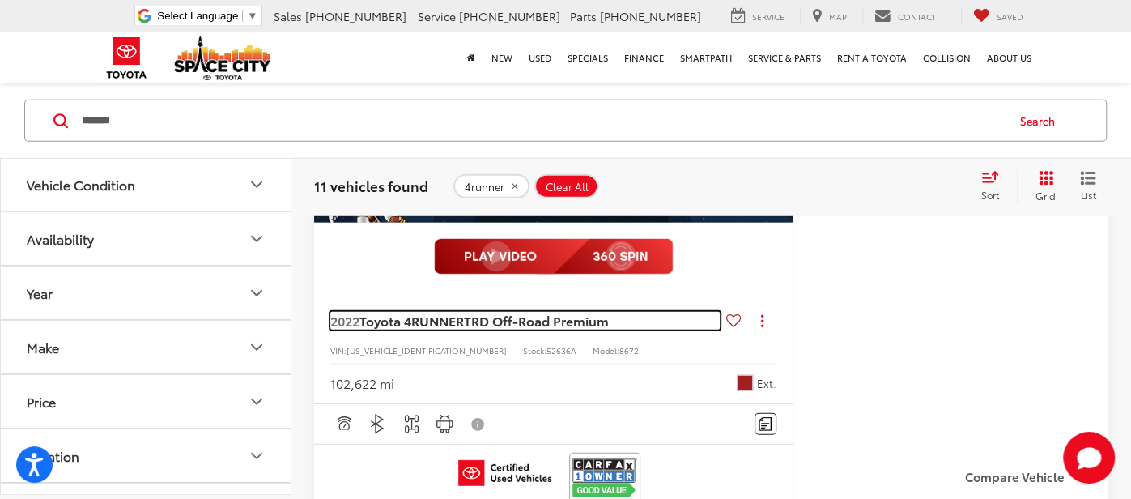
click at [490, 329] on span "TRD Off-Road Premium" at bounding box center [536, 320] width 145 height 19
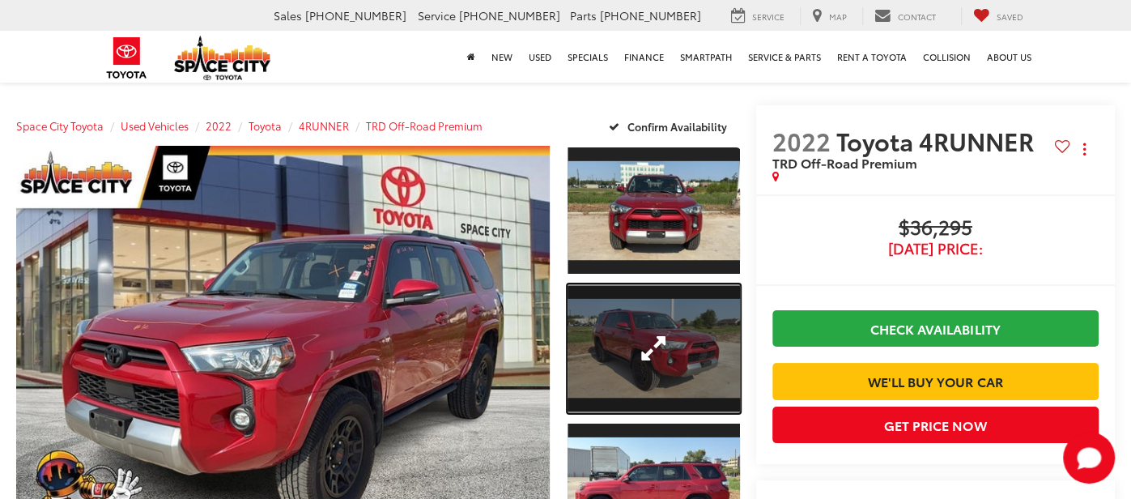
click at [666, 304] on link "Expand Photo 2" at bounding box center [653, 349] width 172 height 130
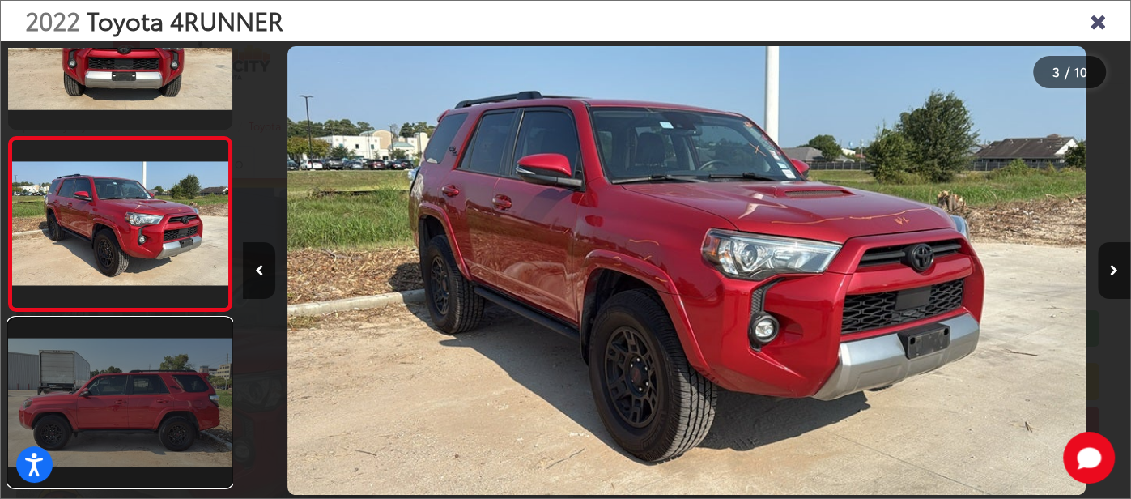
click at [194, 397] on link at bounding box center [120, 402] width 224 height 168
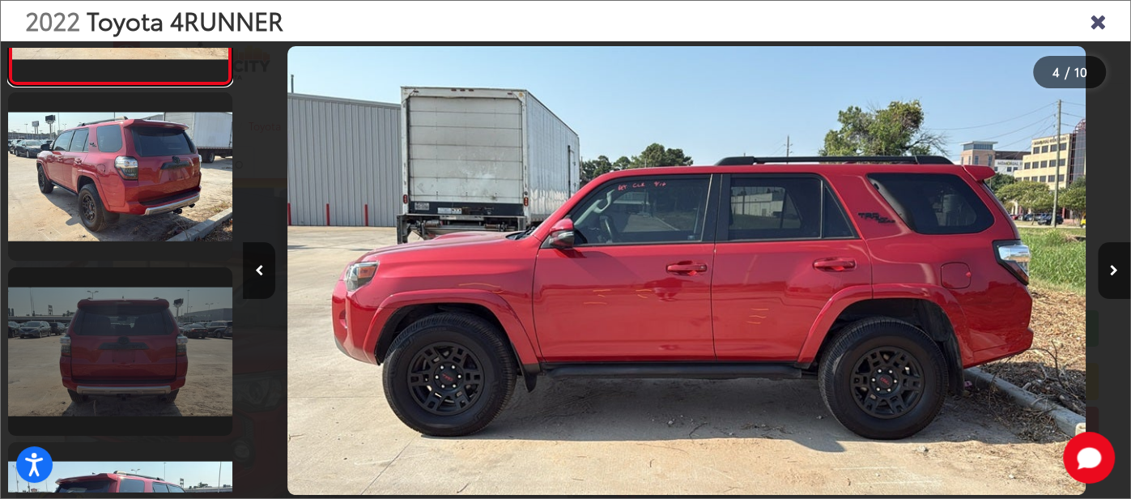
scroll to position [1303, 0]
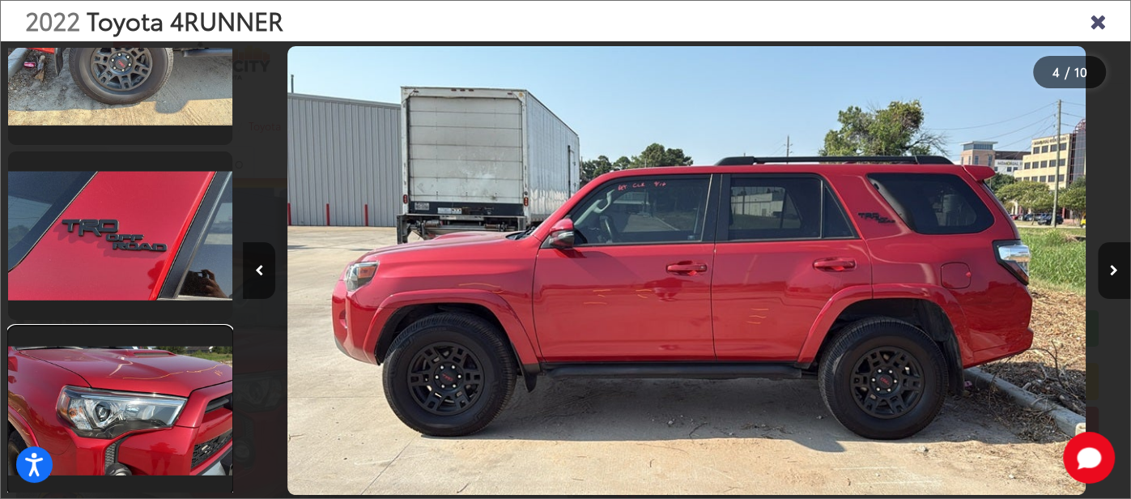
click at [192, 360] on link at bounding box center [120, 410] width 224 height 168
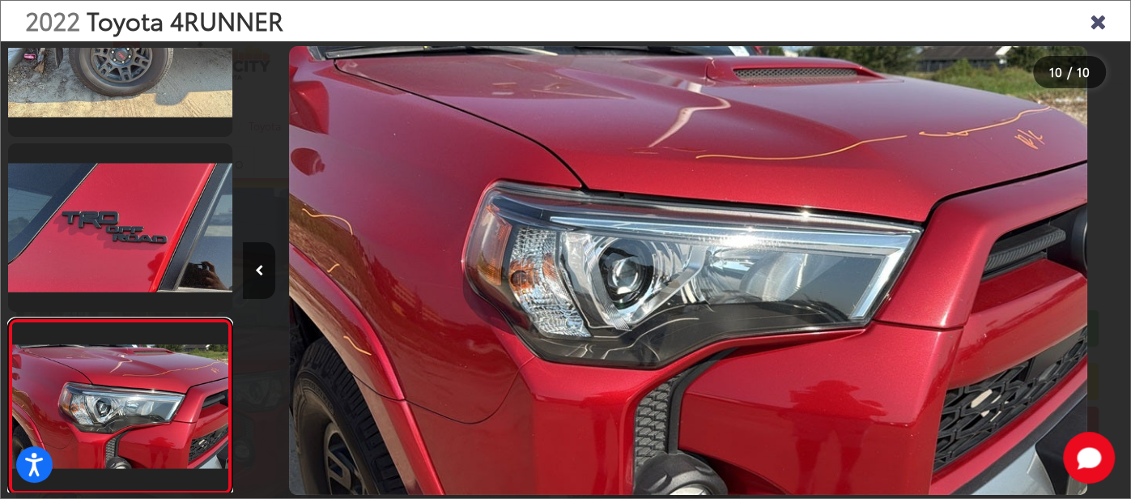
scroll to position [0, 7986]
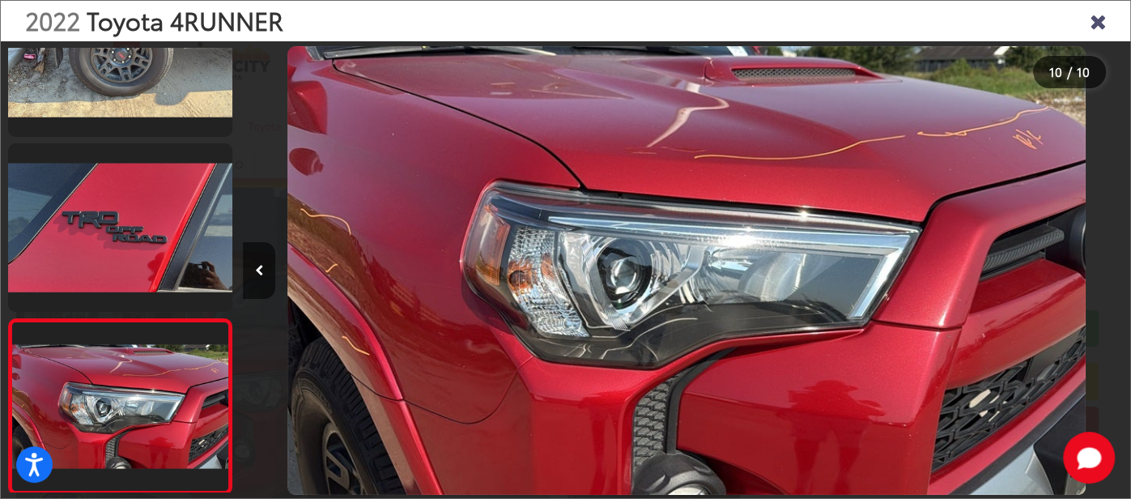
click at [1100, 17] on icon "Close gallery" at bounding box center [1098, 20] width 16 height 21
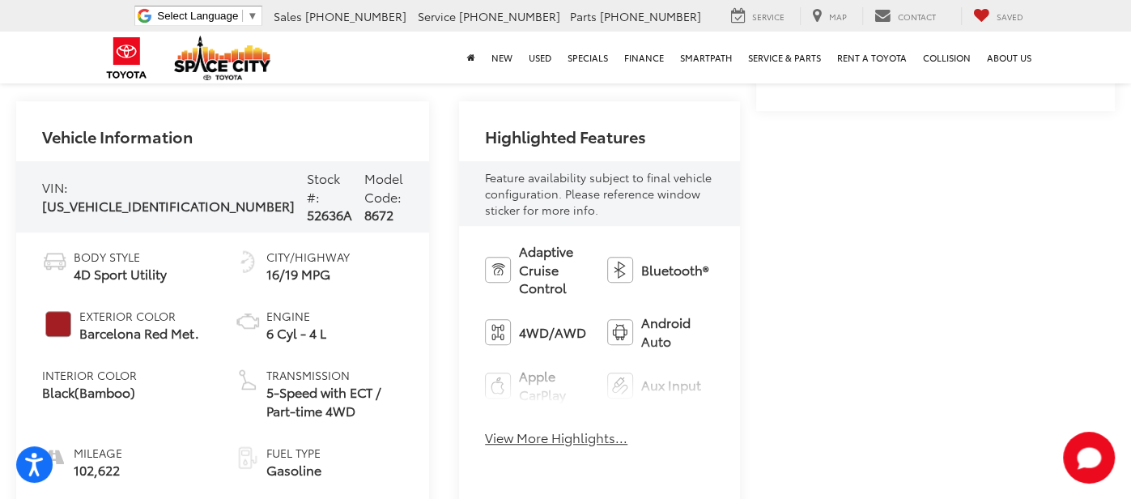
scroll to position [576, 0]
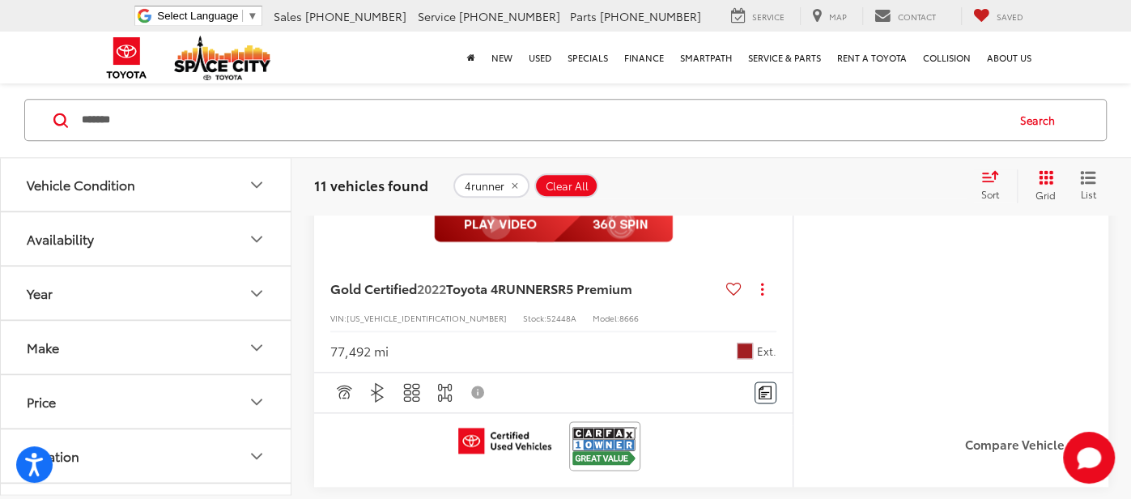
scroll to position [1246, 0]
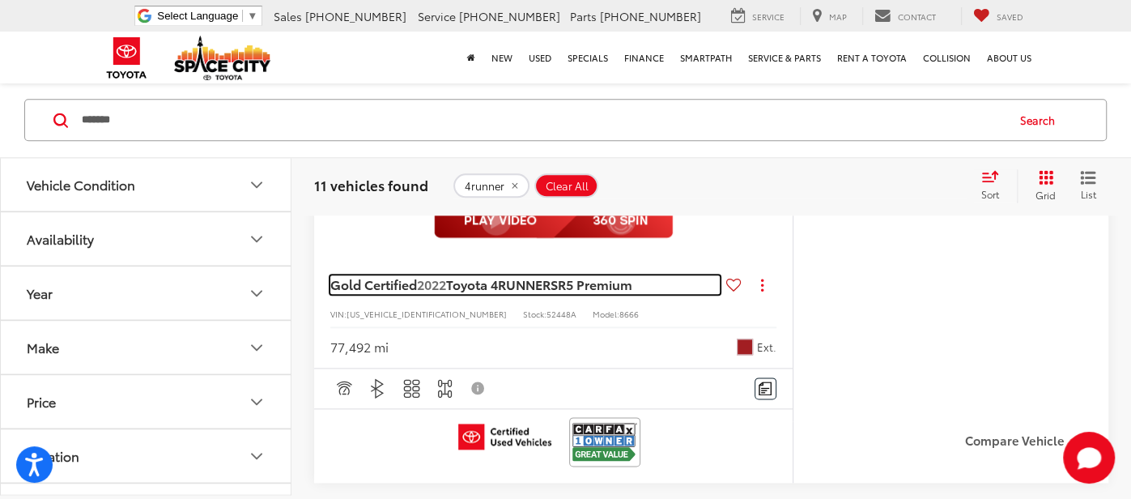
click at [577, 289] on span "SR5 Premium" at bounding box center [591, 283] width 82 height 19
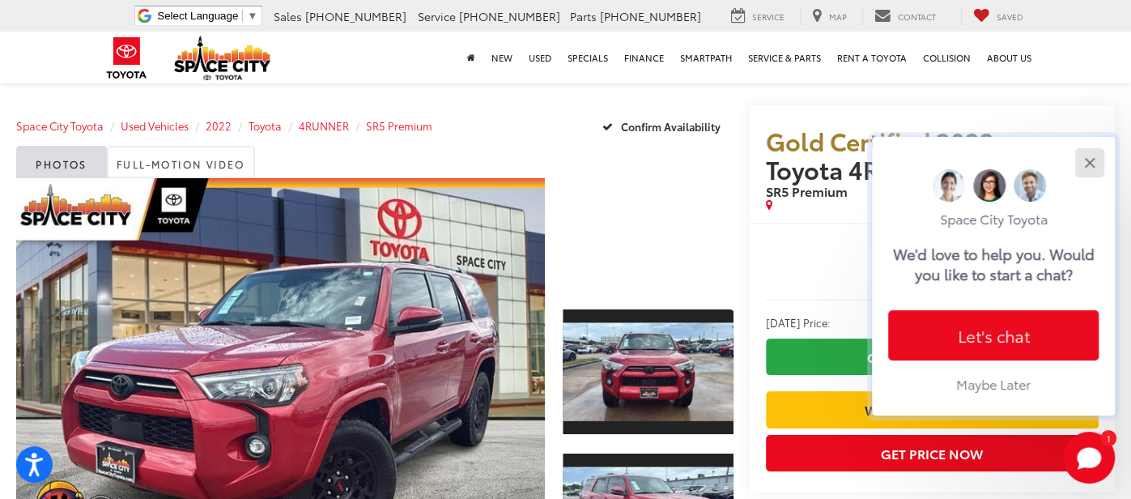
click at [1085, 164] on div "Close" at bounding box center [1089, 162] width 11 height 11
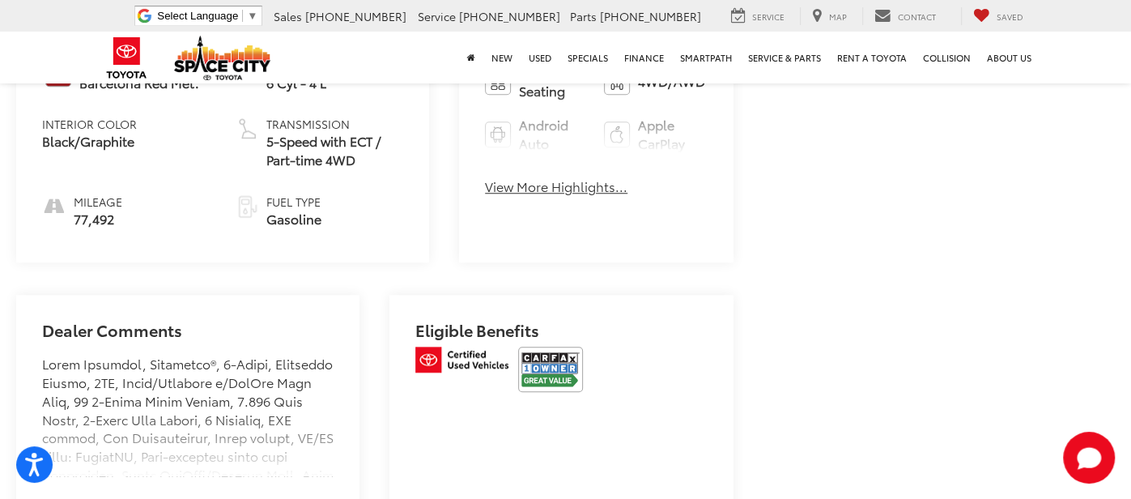
scroll to position [828, 0]
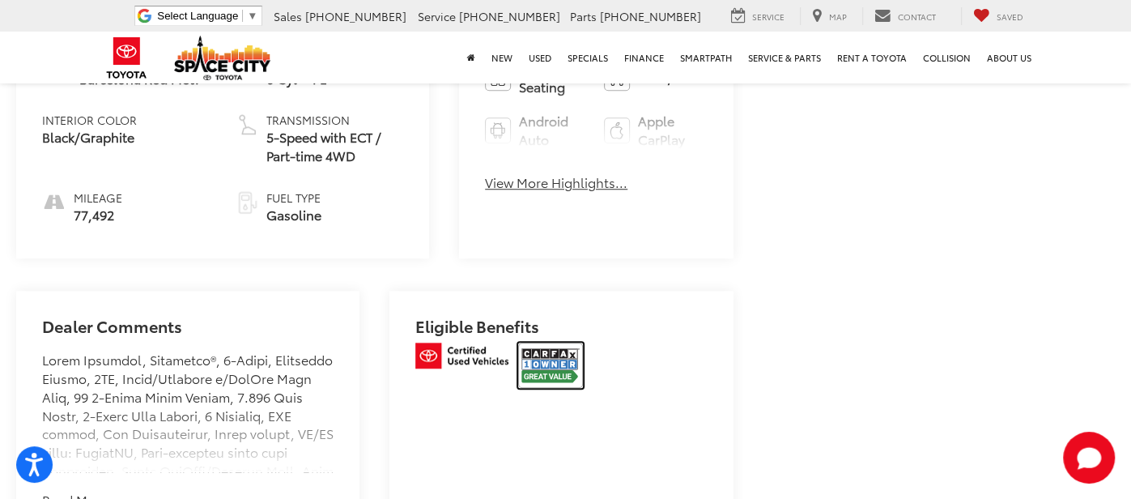
click at [542, 388] on img at bounding box center [550, 364] width 65 height 45
